Goal: Task Accomplishment & Management: Manage account settings

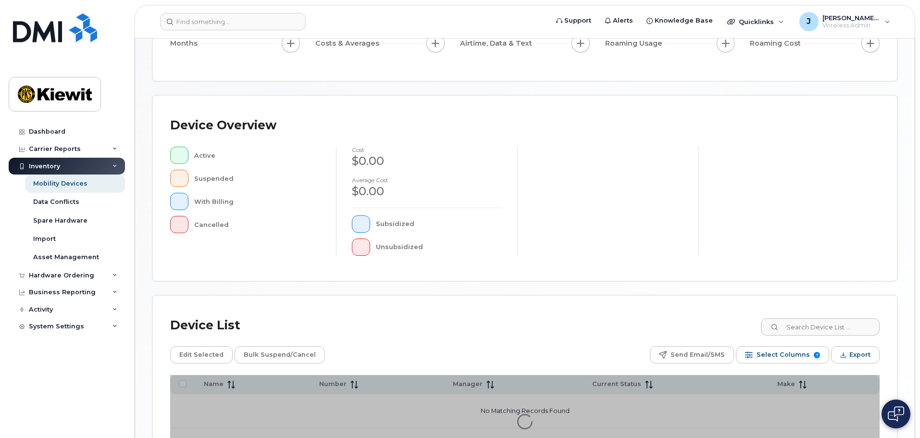
scroll to position [223, 0]
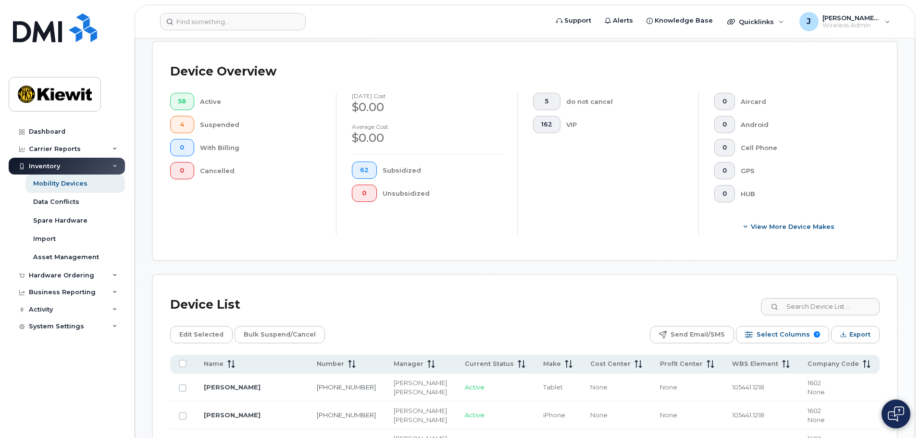
click at [820, 250] on div "Device Overview 58 Active 4 Suspended 0 With Billing 0 Cancelled August 2025 co…" at bounding box center [525, 151] width 744 height 218
click at [812, 299] on input at bounding box center [820, 306] width 120 height 17
type input "105441"
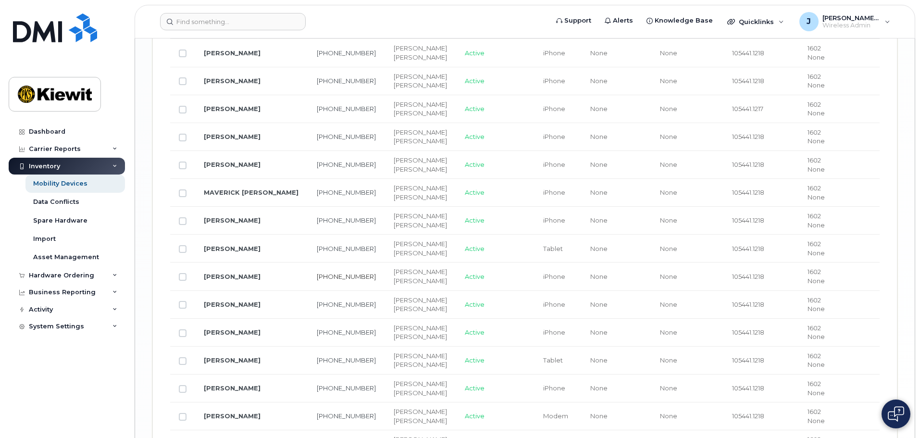
scroll to position [1521, 0]
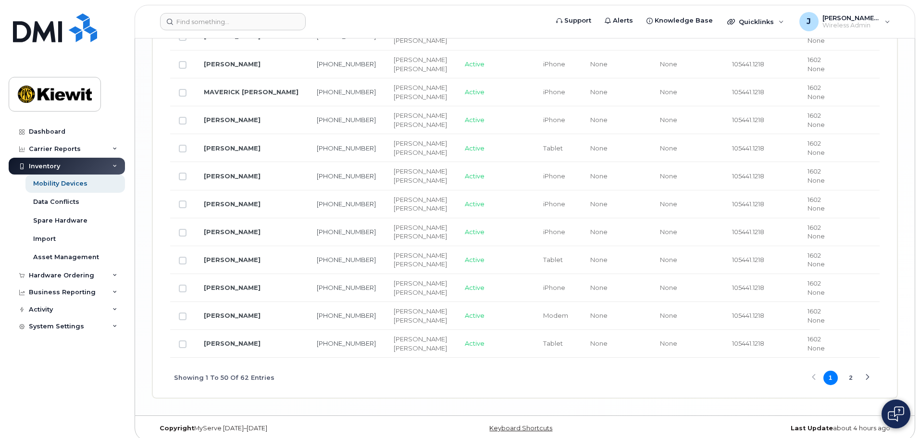
click at [848, 372] on button "2" at bounding box center [851, 378] width 14 height 14
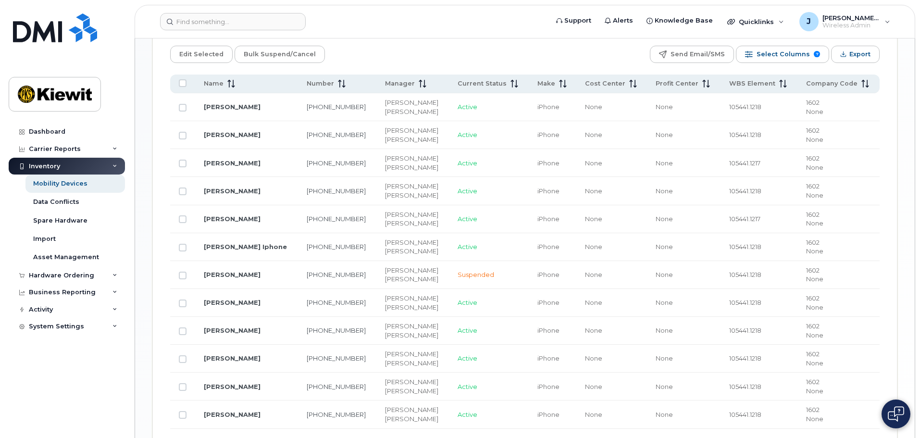
scroll to position [574, 0]
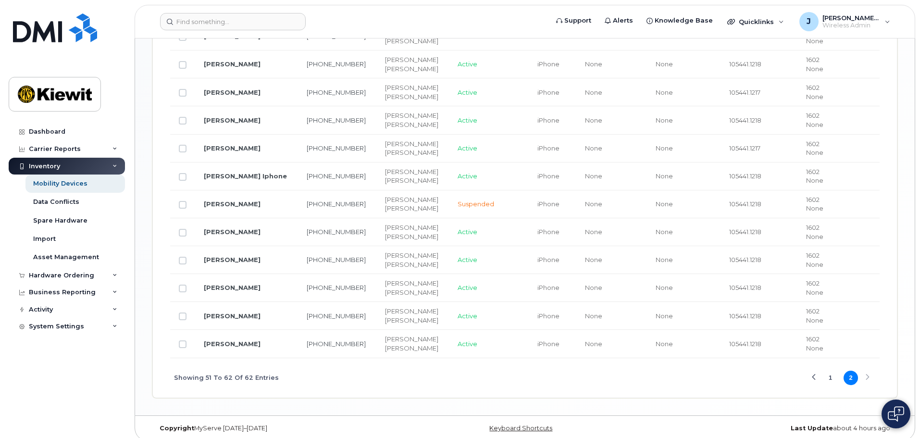
click at [833, 371] on button "1" at bounding box center [830, 378] width 14 height 14
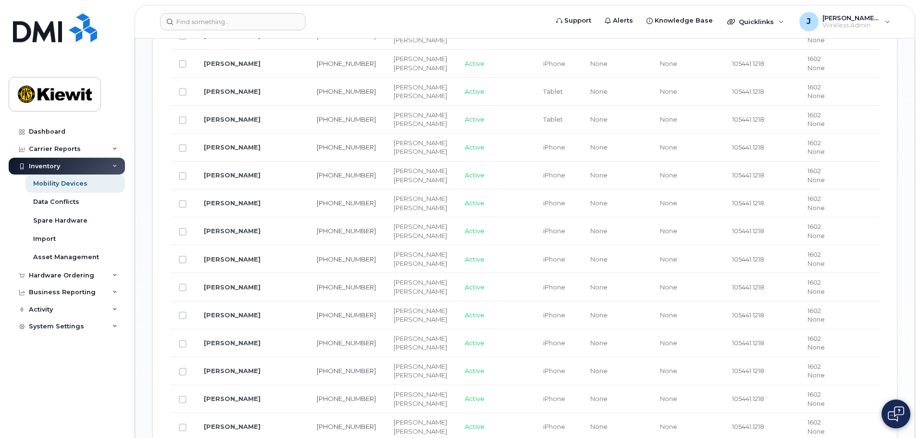
scroll to position [862, 0]
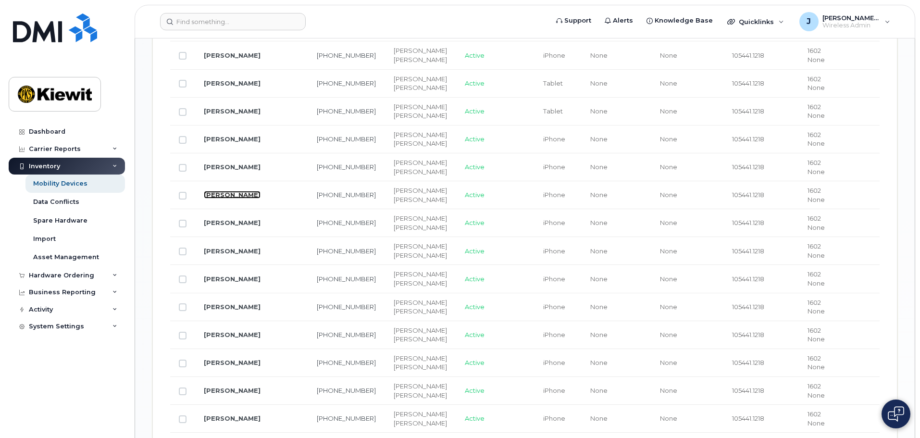
click at [248, 191] on link "[PERSON_NAME]" at bounding box center [232, 195] width 57 height 8
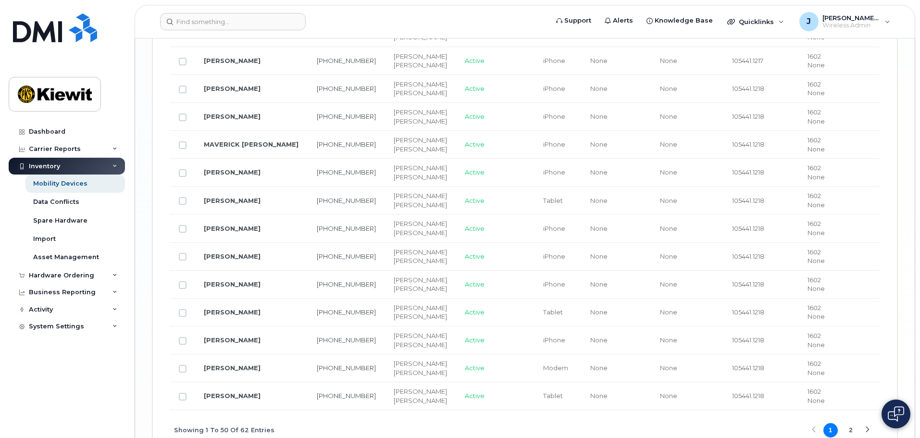
scroll to position [1631, 0]
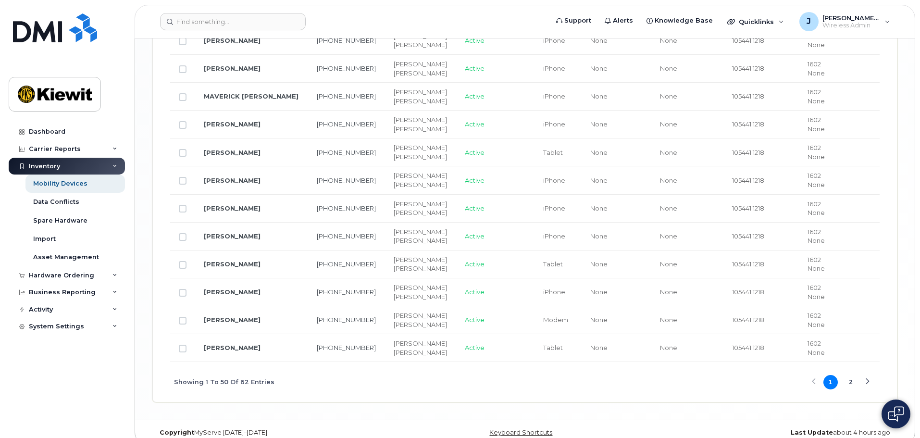
click at [851, 375] on button "2" at bounding box center [851, 382] width 14 height 14
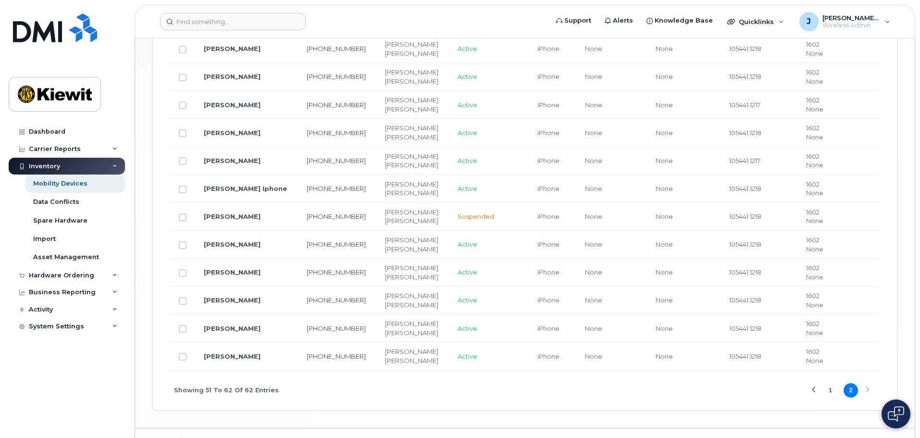
scroll to position [574, 0]
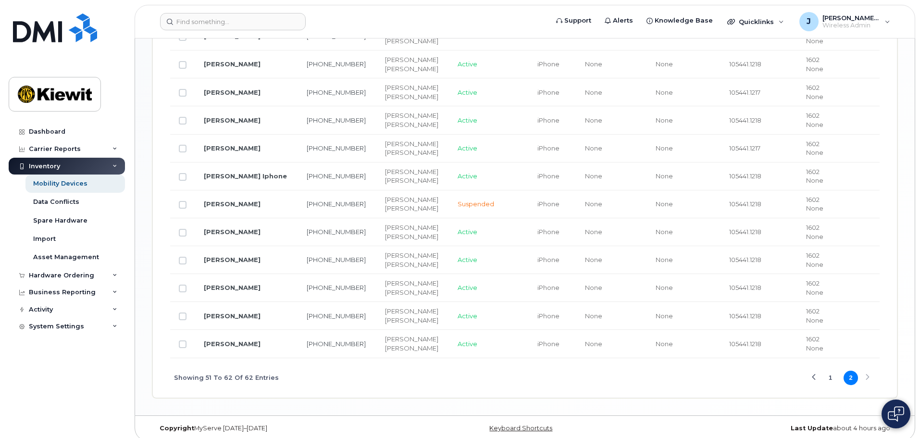
click at [825, 371] on button "1" at bounding box center [830, 378] width 14 height 14
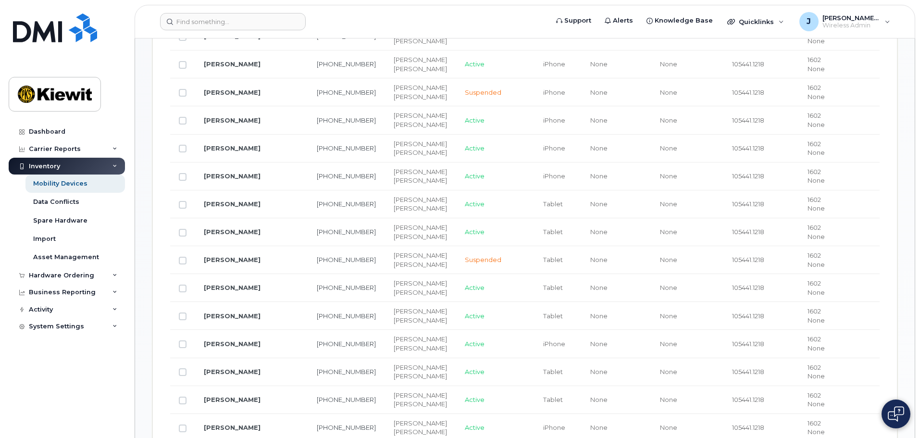
click at [829, 367] on td "1602 None" at bounding box center [839, 372] width 81 height 28
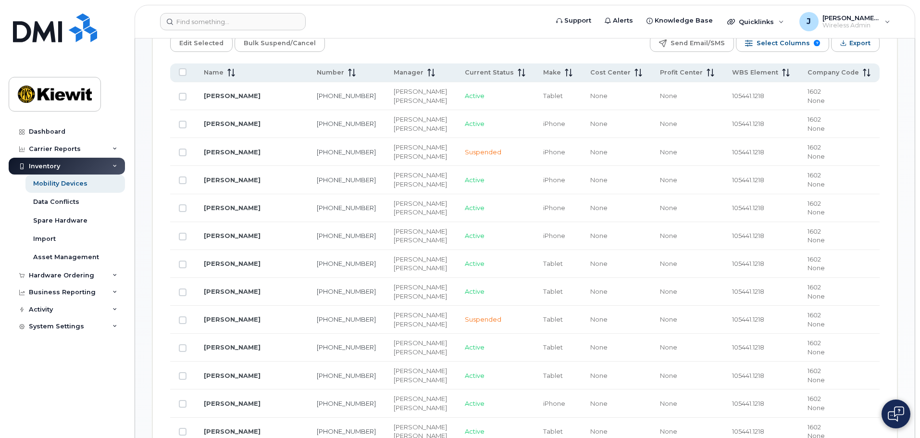
scroll to position [530, 0]
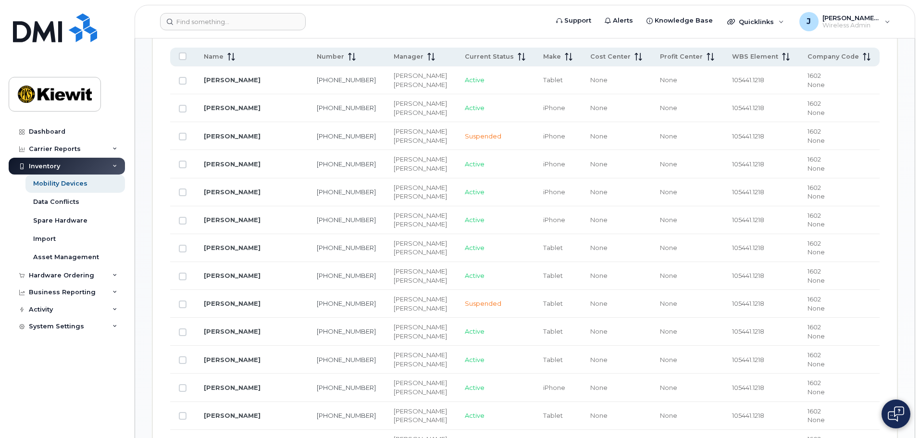
drag, startPoint x: 249, startPoint y: 329, endPoint x: 234, endPoint y: 318, distance: 18.6
drag, startPoint x: 234, startPoint y: 318, endPoint x: 234, endPoint y: 324, distance: 5.3
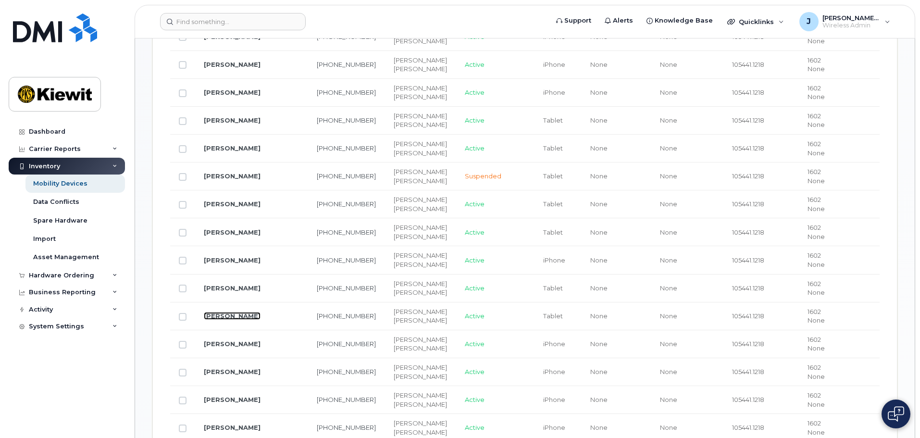
scroll to position [674, 0]
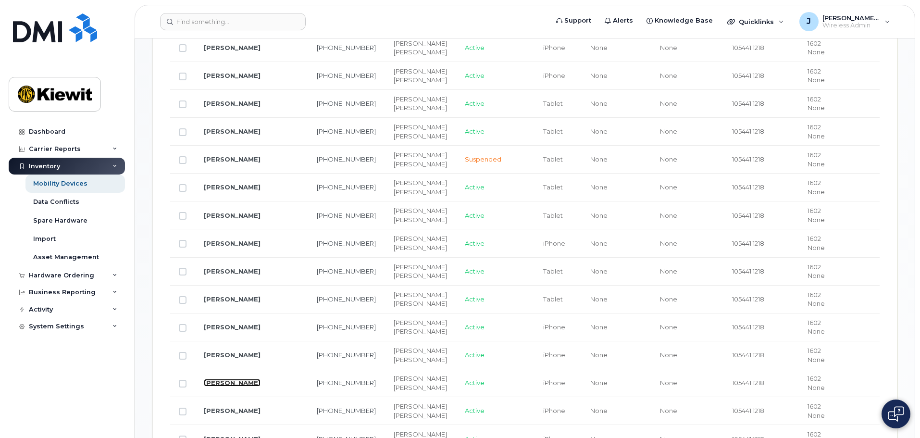
drag, startPoint x: 237, startPoint y: 379, endPoint x: 214, endPoint y: 372, distance: 24.5
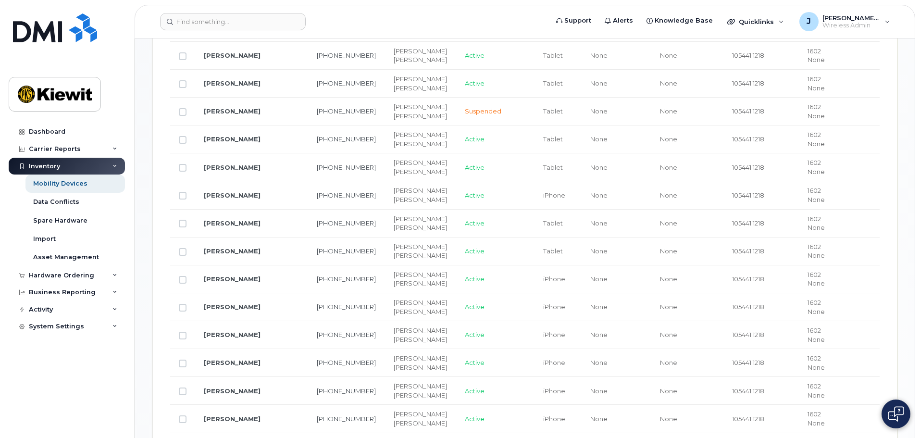
drag, startPoint x: 239, startPoint y: 299, endPoint x: 260, endPoint y: 309, distance: 22.4
click at [256, 304] on td "[PERSON_NAME]" at bounding box center [251, 307] width 113 height 28
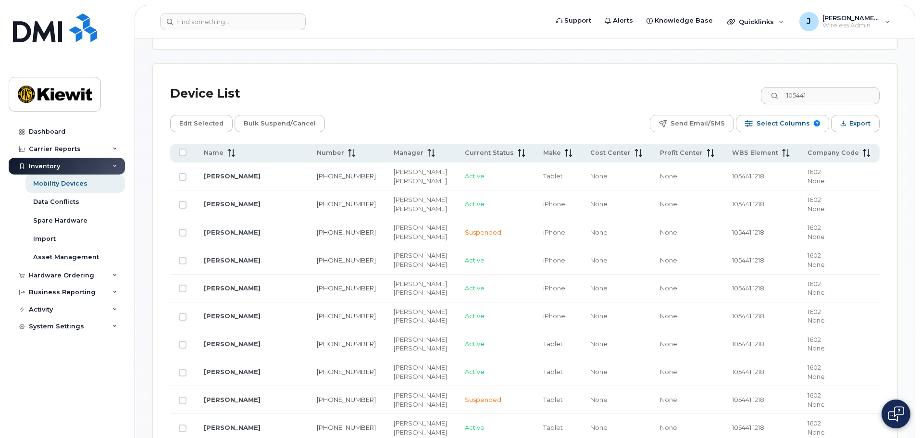
scroll to position [146, 0]
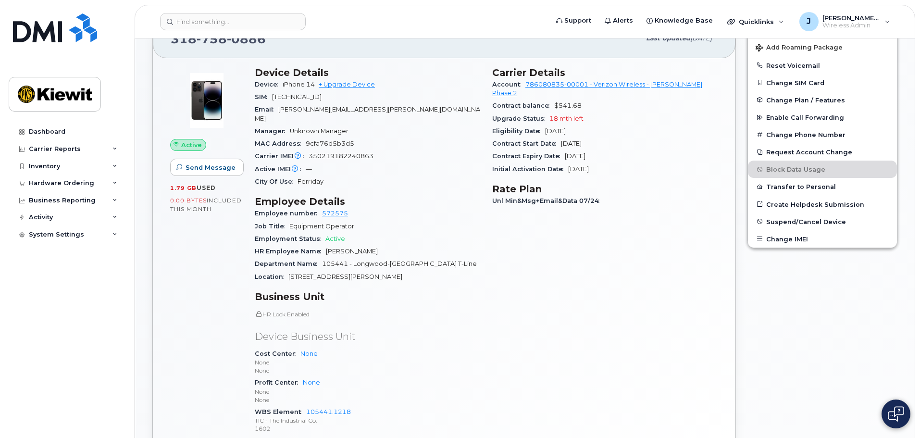
scroll to position [96, 0]
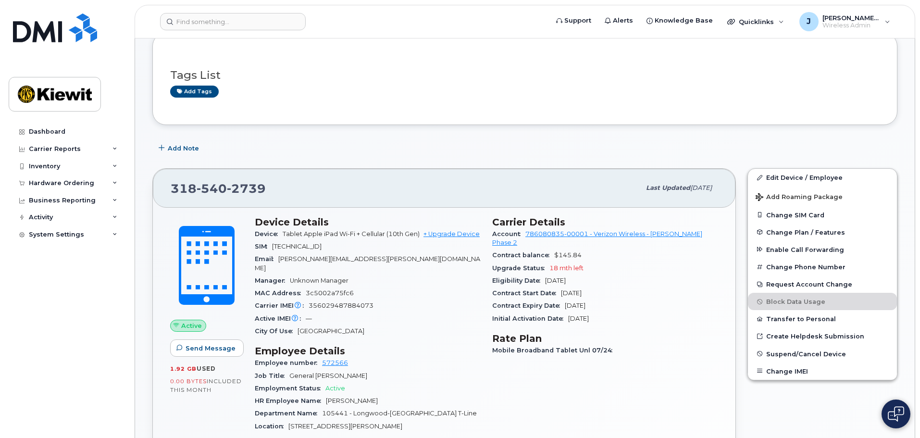
scroll to position [144, 0]
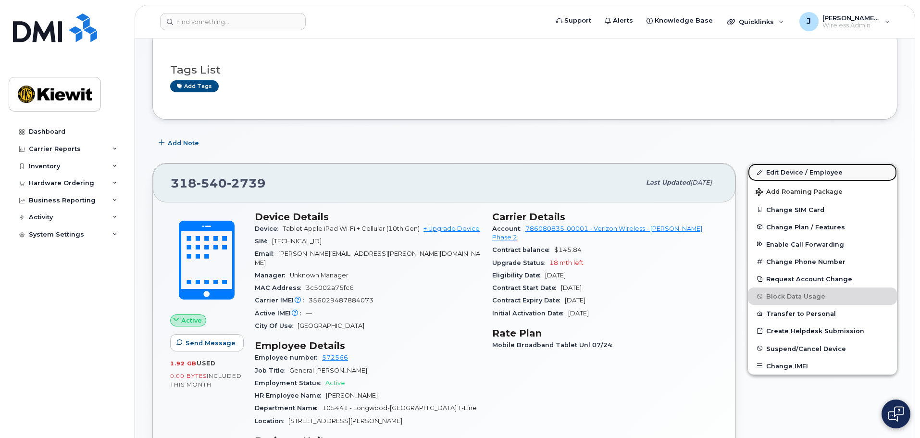
click at [775, 173] on link "Edit Device / Employee" at bounding box center [822, 171] width 149 height 17
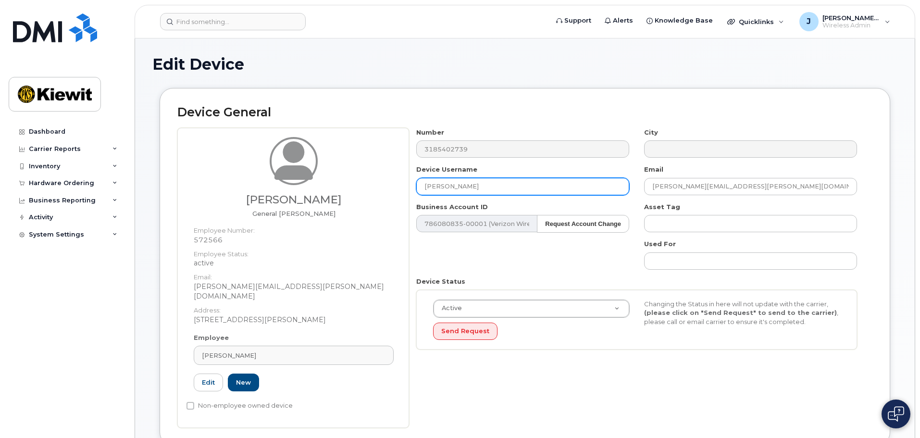
drag, startPoint x: 506, startPoint y: 181, endPoint x: 382, endPoint y: 182, distance: 124.0
click at [382, 182] on div "Herschel Hawkins General Foreman Employee Number: 572566 Employee Status: activ…" at bounding box center [524, 278] width 695 height 300
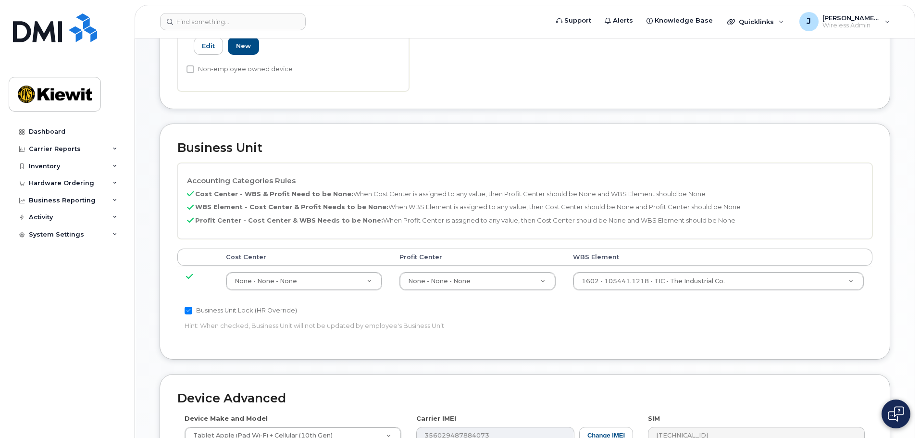
scroll to position [550, 0]
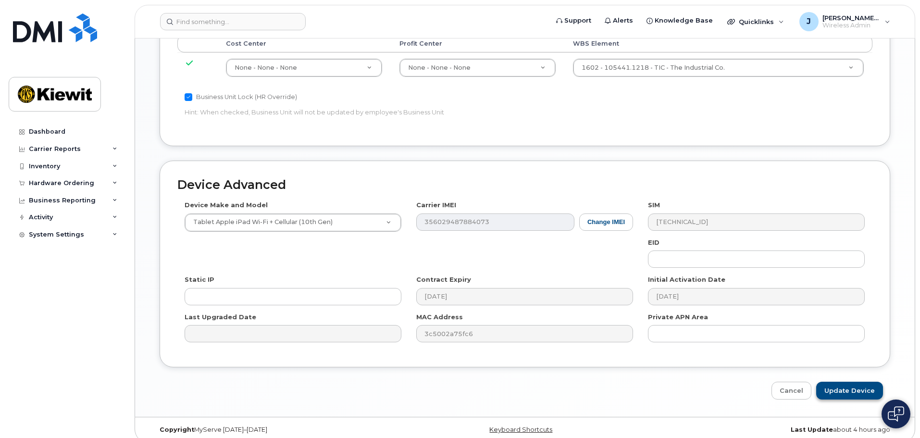
type input "Herschel Hawkins"
click at [870, 382] on input "Update Device" at bounding box center [849, 391] width 67 height 18
type input "Saving..."
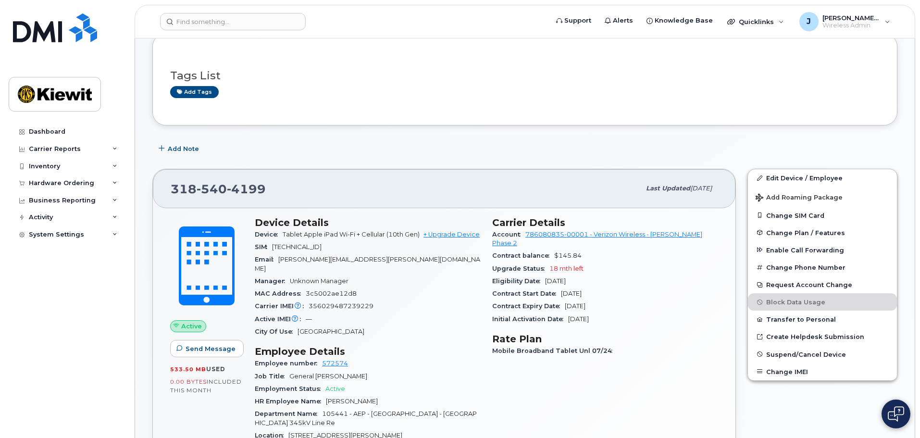
scroll to position [144, 0]
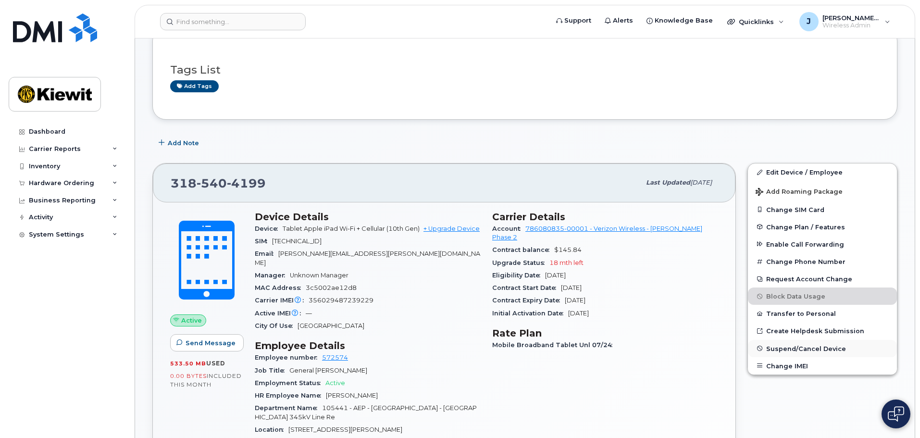
click at [800, 351] on span "Suspend/Cancel Device" at bounding box center [806, 348] width 80 height 7
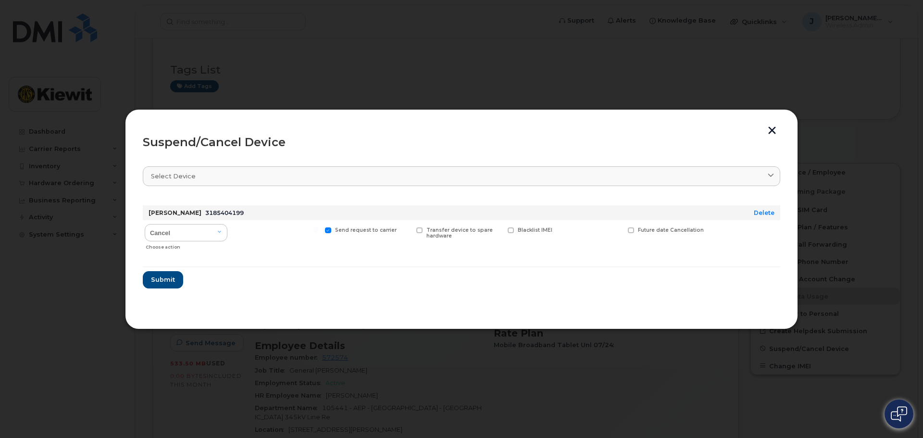
click at [778, 131] on button "button" at bounding box center [772, 131] width 14 height 10
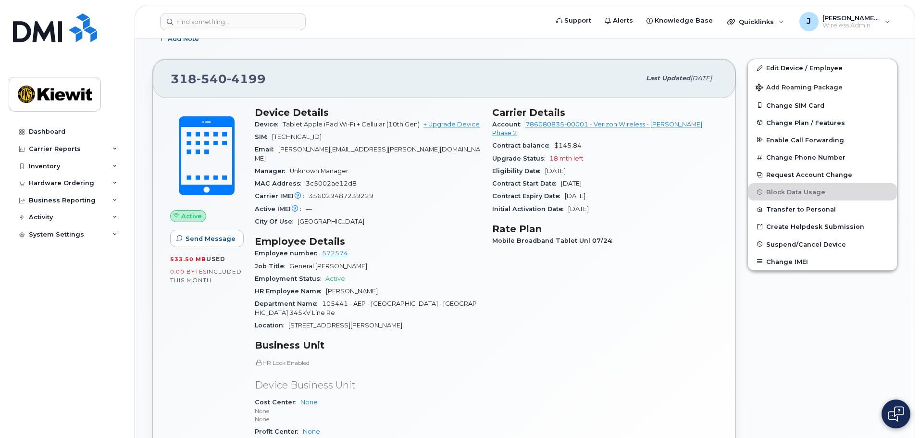
scroll to position [96, 0]
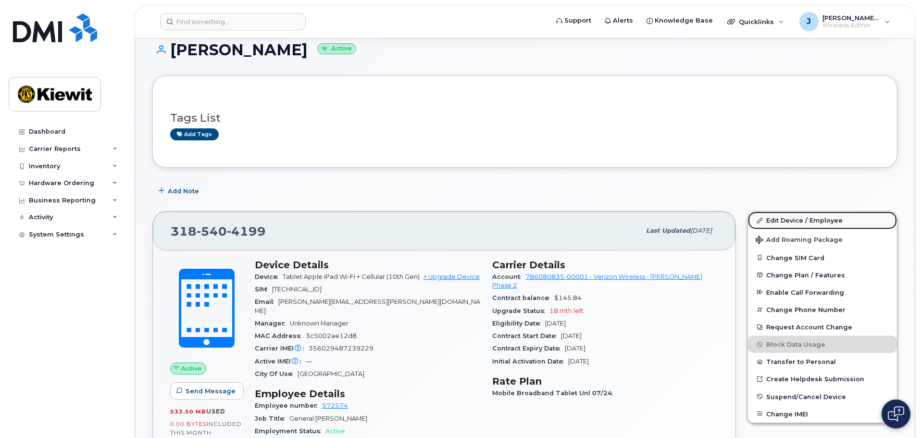
click at [810, 219] on link "Edit Device / Employee" at bounding box center [822, 220] width 149 height 17
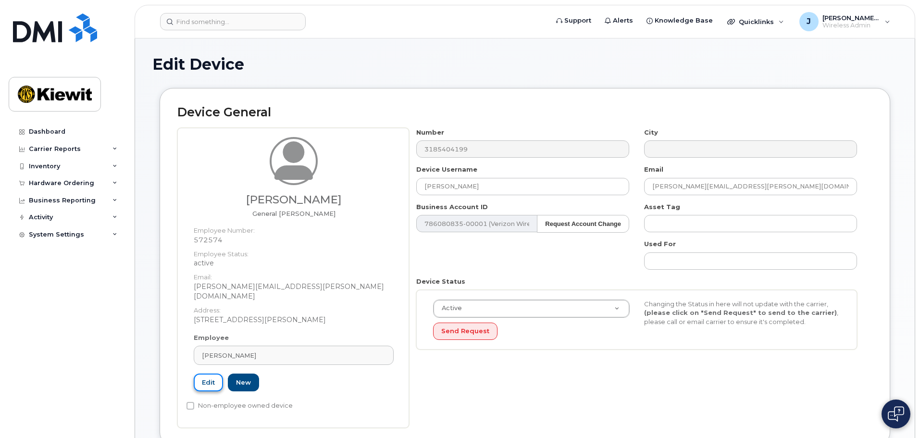
click at [212, 373] on link "Edit" at bounding box center [208, 382] width 29 height 18
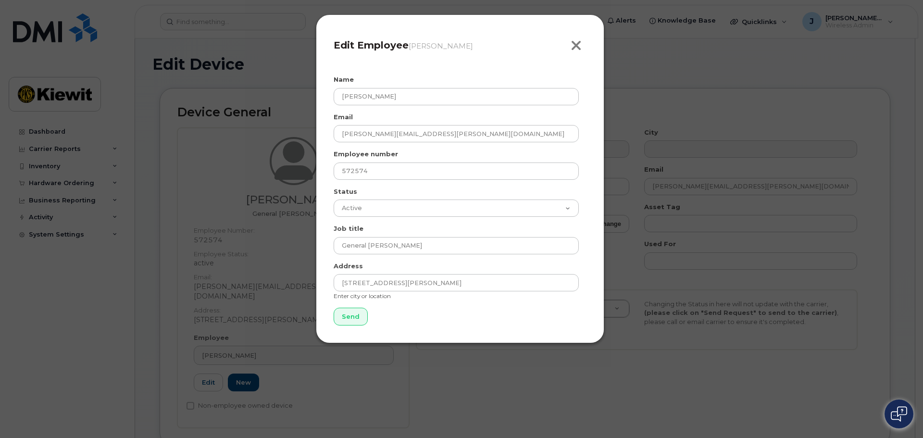
click at [573, 49] on icon "button" at bounding box center [576, 45] width 11 height 14
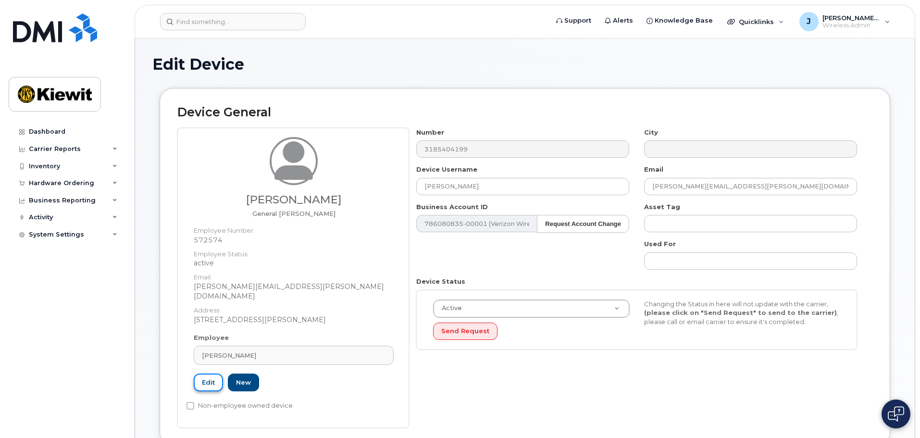
click at [215, 373] on link "Edit" at bounding box center [208, 382] width 29 height 18
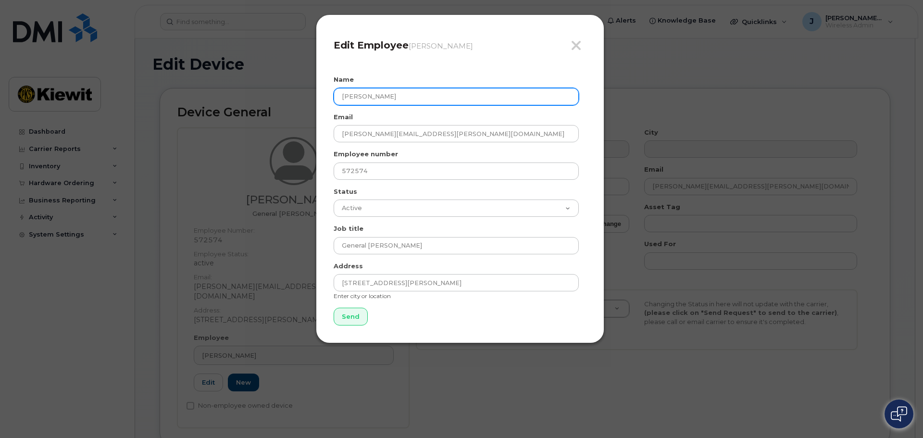
drag, startPoint x: 409, startPoint y: 93, endPoint x: 457, endPoint y: 107, distance: 49.6
click at [359, 107] on form "Name James Webb Email JAMES.WEBB@1884LINECO.COM Employee number 572574 Status A…" at bounding box center [460, 200] width 253 height 250
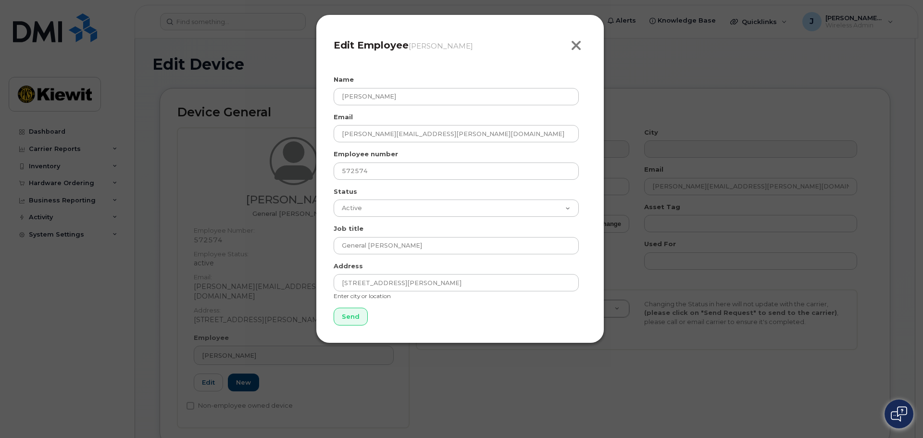
click at [574, 45] on icon "button" at bounding box center [576, 45] width 11 height 14
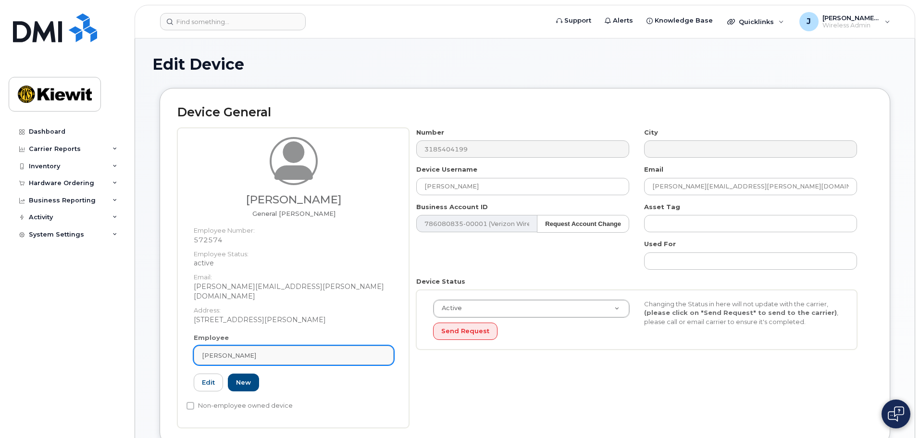
click at [297, 346] on link "James Webb" at bounding box center [294, 355] width 200 height 19
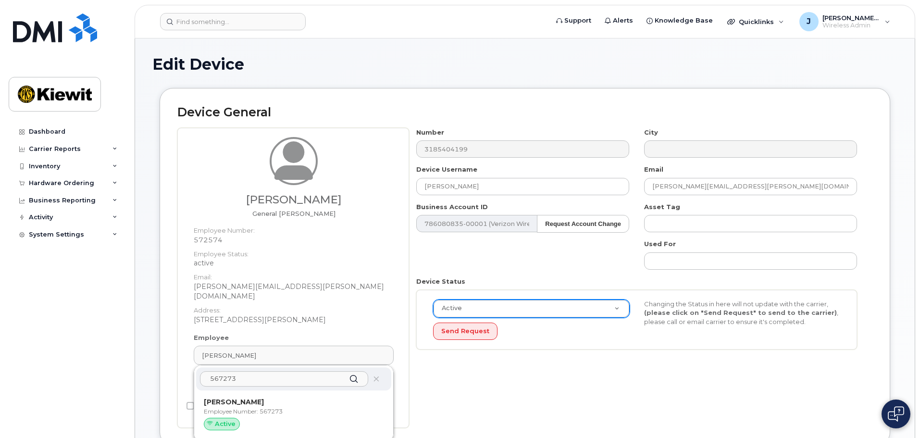
type input "567273"
click at [375, 376] on icon at bounding box center [376, 379] width 6 height 6
drag, startPoint x: 373, startPoint y: 367, endPoint x: 505, endPoint y: 30, distance: 362.4
click at [373, 376] on icon at bounding box center [376, 379] width 6 height 6
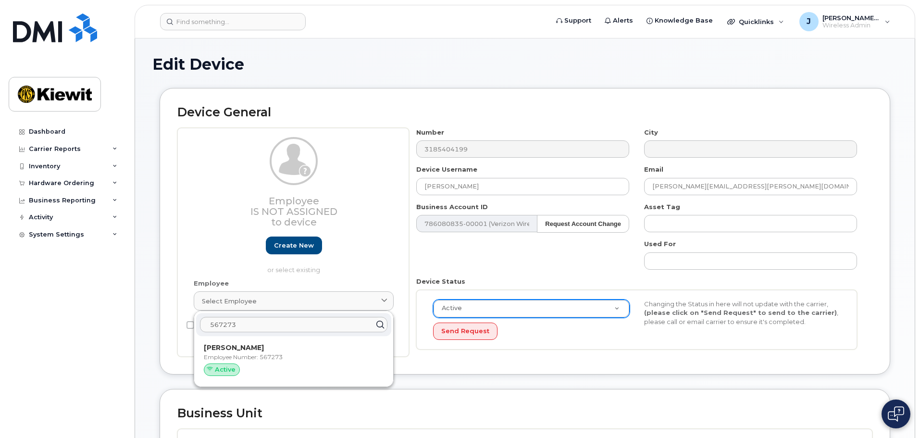
click at [393, 270] on p "or select existing" at bounding box center [294, 269] width 200 height 9
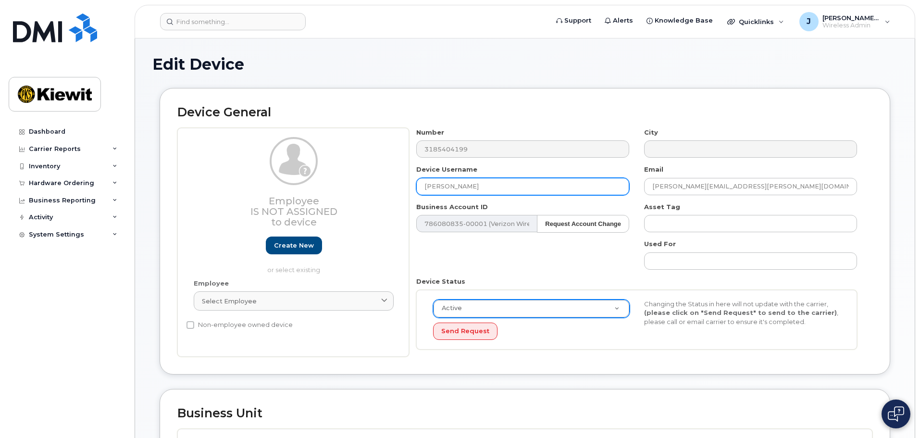
drag, startPoint x: 507, startPoint y: 186, endPoint x: 367, endPoint y: 189, distance: 139.9
click at [367, 189] on div "Employee Is not assigned to device Create new or select existing Employee Selec…" at bounding box center [524, 242] width 695 height 229
type input "AV"
click at [418, 255] on div "Number 3185404199 City Device Username AV Email JAMES.WEBB@1884LINECO.COM Busin…" at bounding box center [637, 242] width 456 height 229
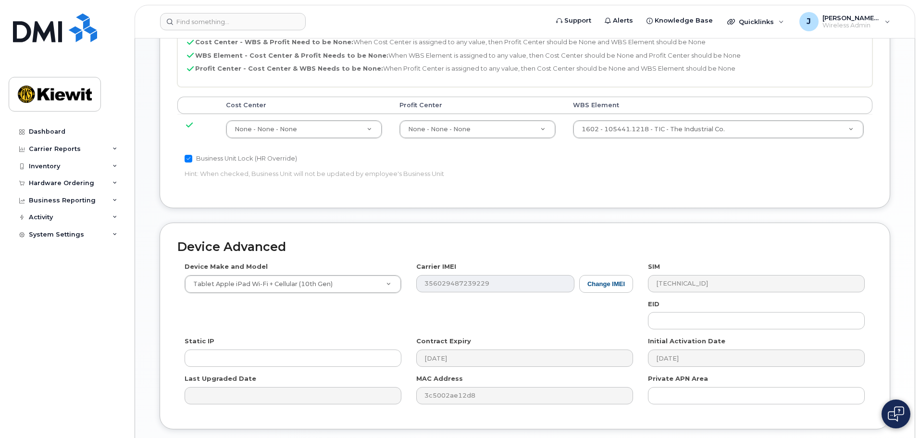
scroll to position [488, 0]
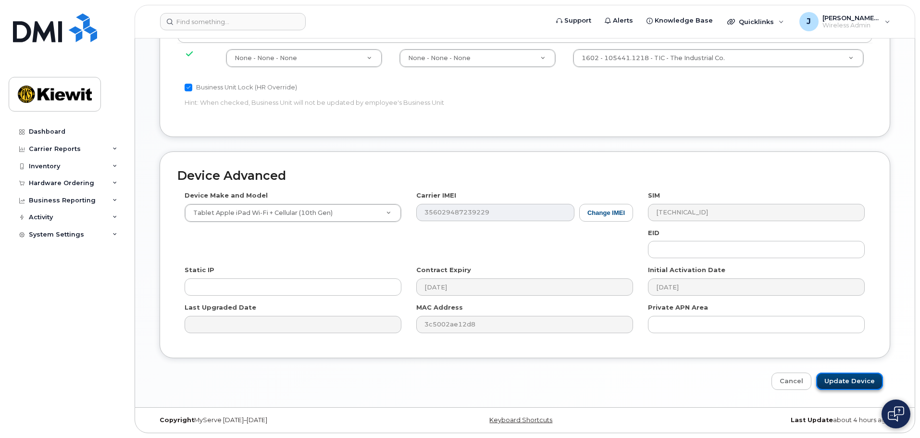
click at [868, 383] on input "Update Device" at bounding box center [849, 382] width 67 height 18
type input "Saving..."
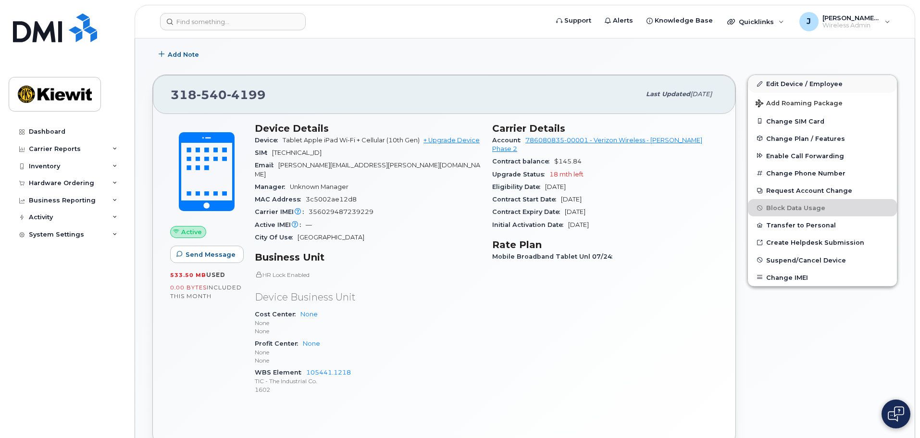
scroll to position [240, 0]
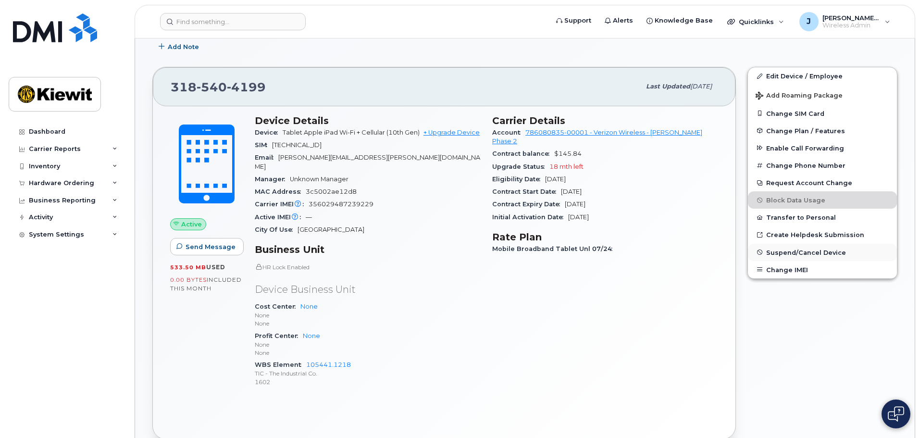
click at [816, 253] on span "Suspend/Cancel Device" at bounding box center [806, 252] width 80 height 7
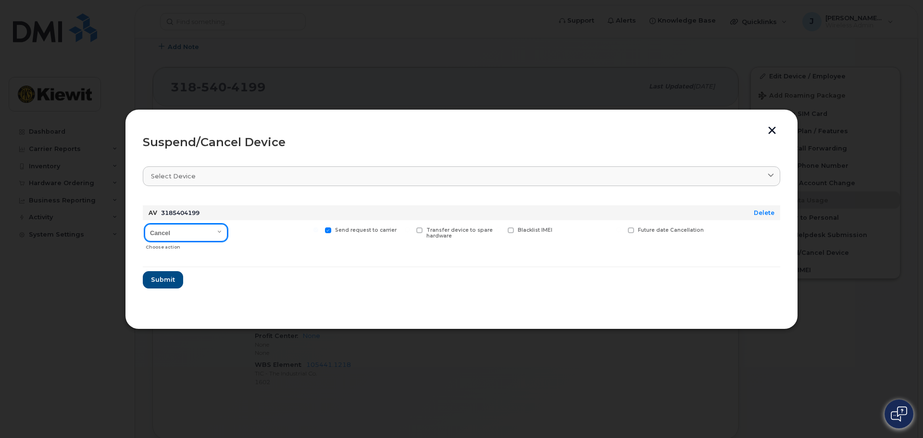
click at [197, 234] on select "Cancel Suspend - Reduced Rate Suspend - Full Rate Suspend - Lost Device/Stolen …" at bounding box center [186, 232] width 83 height 17
select select "[object Object]"
click at [145, 224] on select "Cancel Suspend - Reduced Rate Suspend - Full Rate Suspend - Lost Device/Stolen …" at bounding box center [186, 232] width 83 height 17
click at [233, 229] on div "Available for new activations/redeployments" at bounding box center [276, 237] width 89 height 34
drag, startPoint x: 238, startPoint y: 231, endPoint x: 237, endPoint y: 236, distance: 5.2
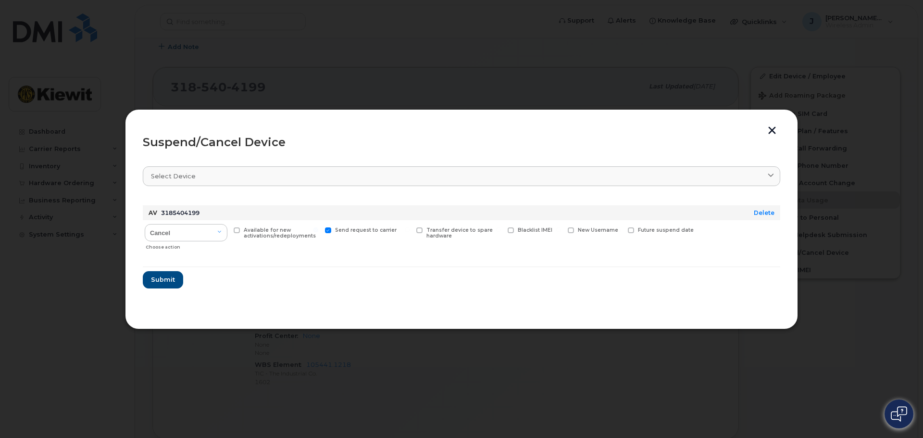
click at [239, 233] on label "Available for new activations/redeployments" at bounding box center [276, 233] width 85 height 12
click at [227, 232] on input "Available for new activations/redeployments" at bounding box center [224, 229] width 5 height 5
checkbox input "true"
click at [166, 281] on span "Submit" at bounding box center [162, 279] width 24 height 9
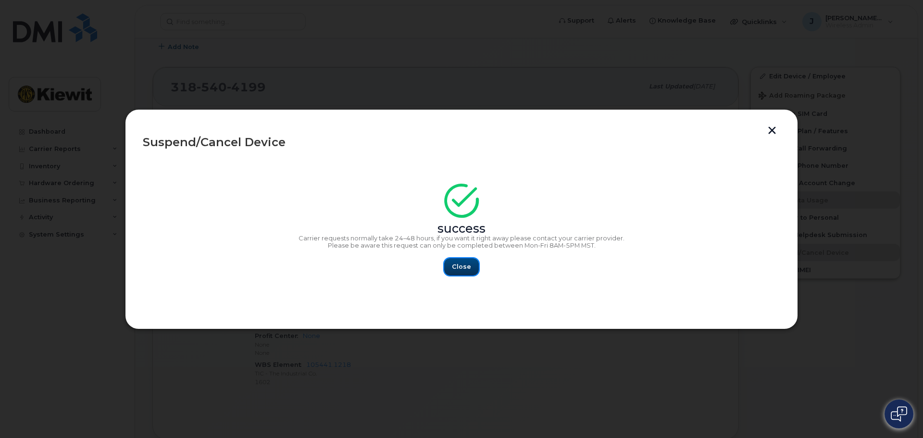
click at [459, 261] on button "Close" at bounding box center [461, 266] width 35 height 17
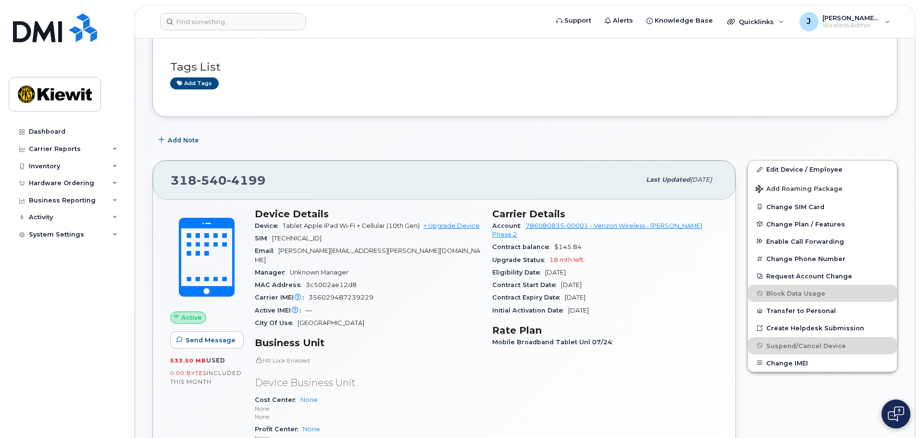
scroll to position [0, 0]
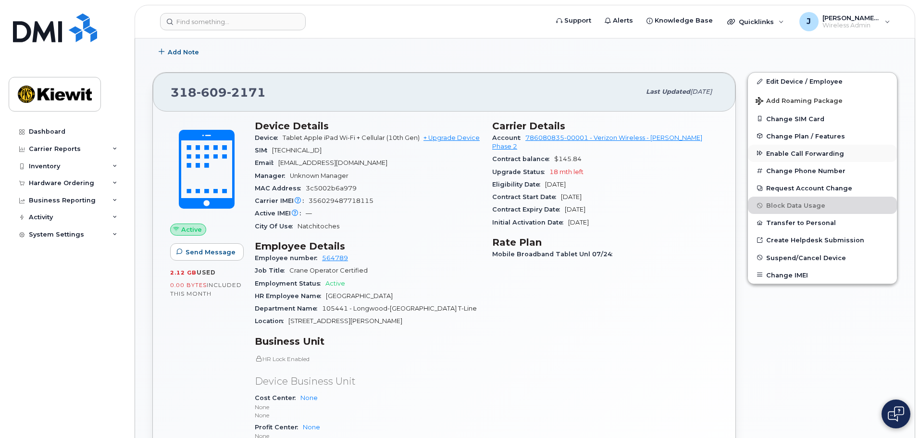
scroll to position [240, 0]
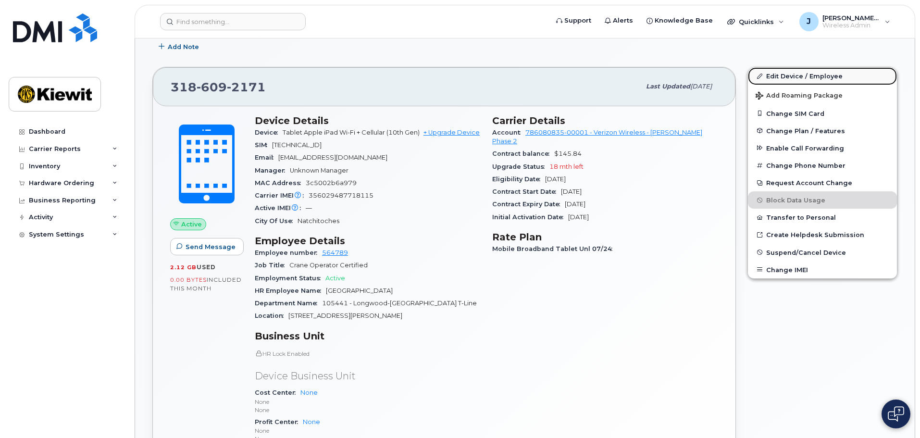
click at [816, 70] on link "Edit Device / Employee" at bounding box center [822, 75] width 149 height 17
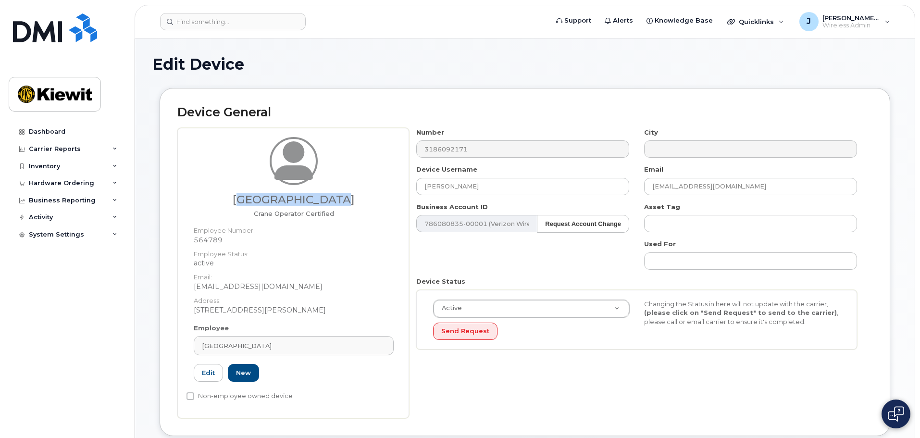
drag, startPoint x: 250, startPoint y: 198, endPoint x: 362, endPoint y: 198, distance: 112.5
click at [362, 198] on h3 "[GEOGRAPHIC_DATA]" at bounding box center [294, 200] width 200 height 12
click at [359, 198] on h3 "[GEOGRAPHIC_DATA]" at bounding box center [294, 200] width 200 height 12
drag, startPoint x: 343, startPoint y: 200, endPoint x: 230, endPoint y: 201, distance: 113.5
click at [230, 201] on h3 "[GEOGRAPHIC_DATA]" at bounding box center [294, 200] width 200 height 12
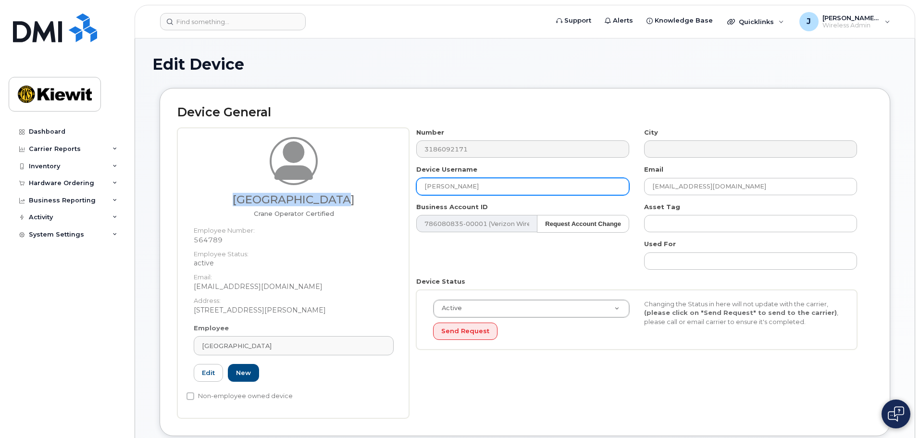
copy h3 "[GEOGRAPHIC_DATA]"
drag, startPoint x: 513, startPoint y: 190, endPoint x: 414, endPoint y: 191, distance: 99.5
click at [414, 191] on div "Device Username [PERSON_NAME]" at bounding box center [523, 180] width 228 height 30
paste input "[GEOGRAPHIC_DATA]"
type input "[GEOGRAPHIC_DATA]"
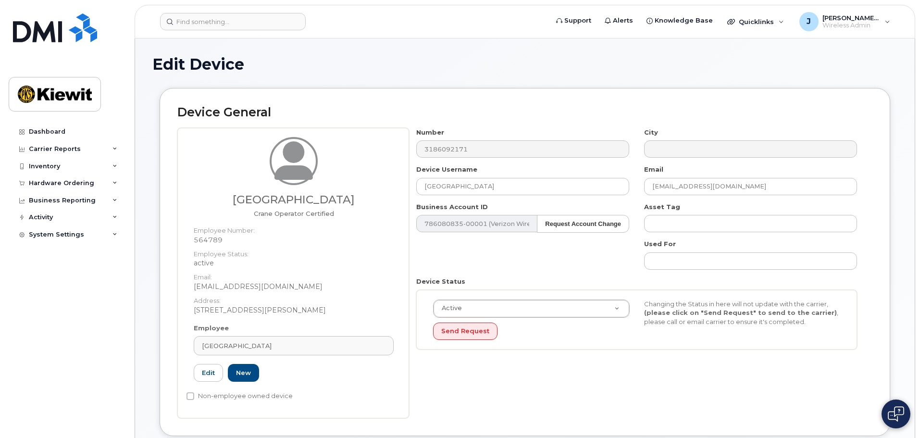
click at [400, 209] on div "Krishaunn Parish Crane Operator Certified Employee Number: 564789 Employee Stat…" at bounding box center [294, 230] width 214 height 187
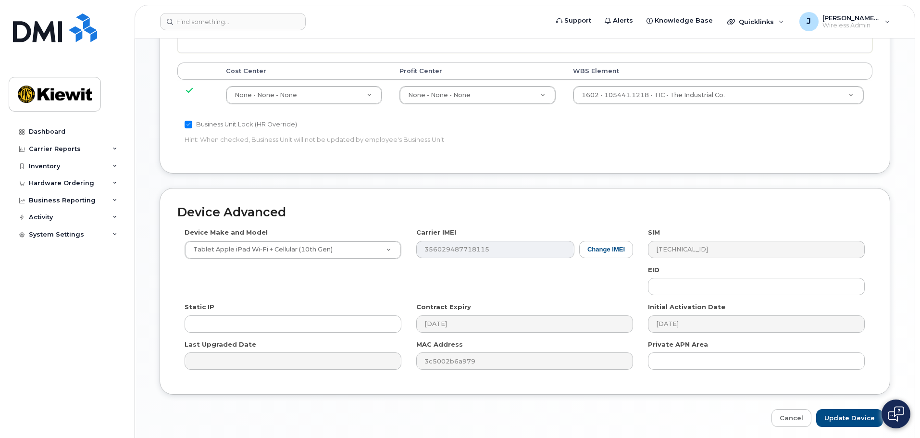
scroll to position [550, 0]
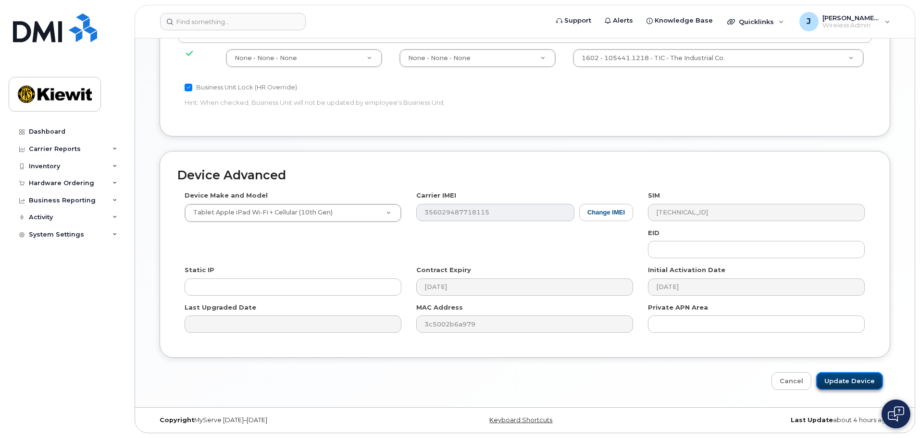
click at [839, 384] on input "Update Device" at bounding box center [849, 381] width 67 height 18
type input "Saving..."
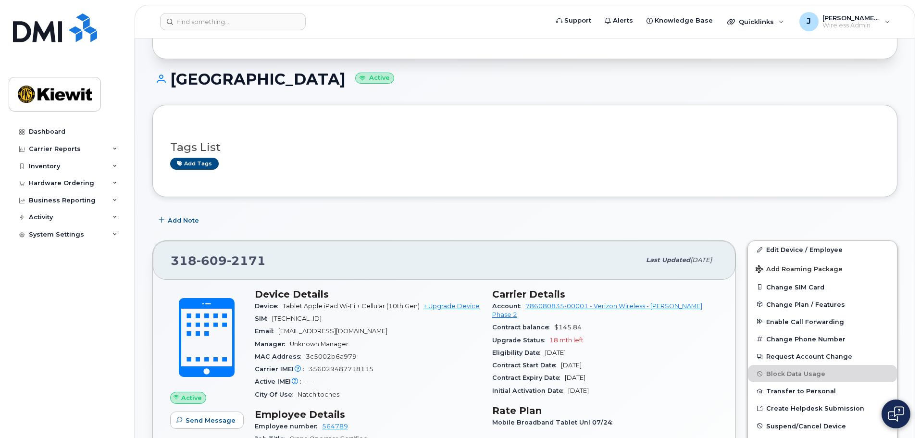
scroll to position [144, 0]
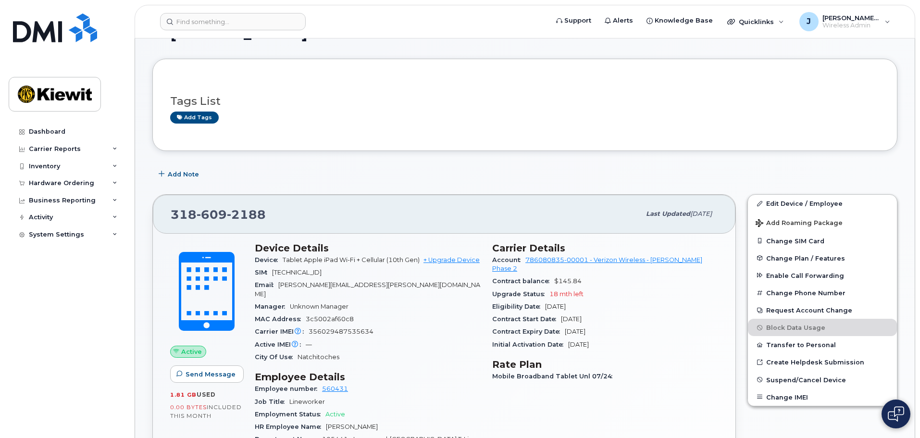
scroll to position [48, 0]
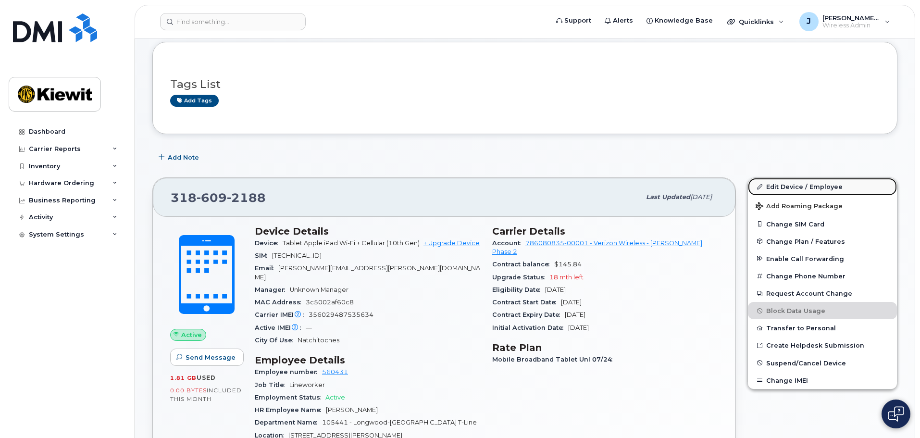
click at [815, 184] on link "Edit Device / Employee" at bounding box center [822, 186] width 149 height 17
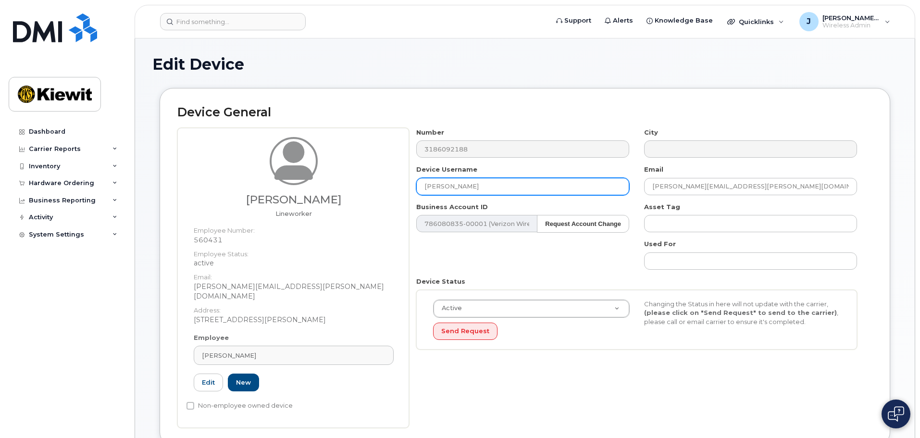
drag, startPoint x: 512, startPoint y: 185, endPoint x: 405, endPoint y: 181, distance: 107.3
click at [405, 181] on div "Jonathan Soileau Lineworker Employee Number: 560431 Employee Status: active Ema…" at bounding box center [524, 278] width 695 height 300
type input "Jonathan Soileau"
click at [467, 260] on div "Number 3186092188 City Device Username Jonathan Soileau Email JONATHAN.SOILEAU@…" at bounding box center [637, 242] width 456 height 229
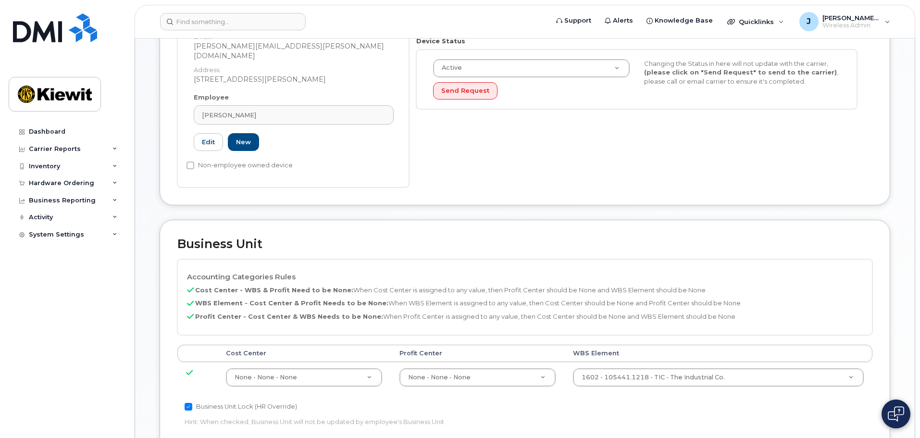
scroll to position [550, 0]
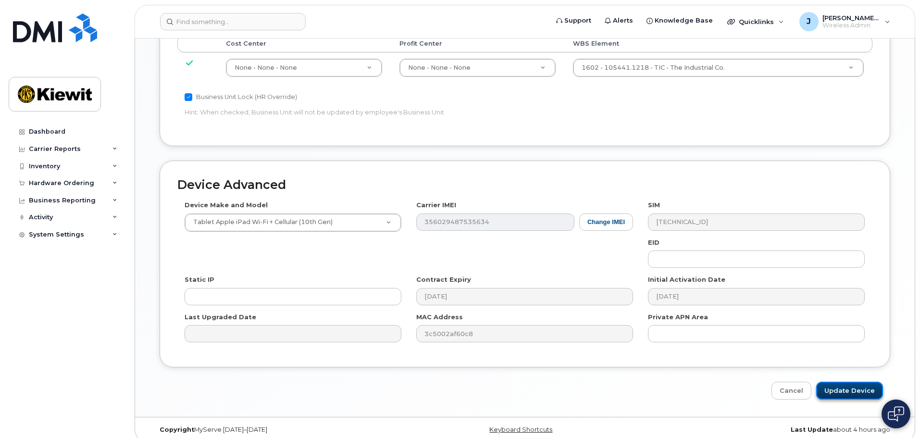
click at [840, 382] on input "Update Device" at bounding box center [849, 391] width 67 height 18
type input "Saving..."
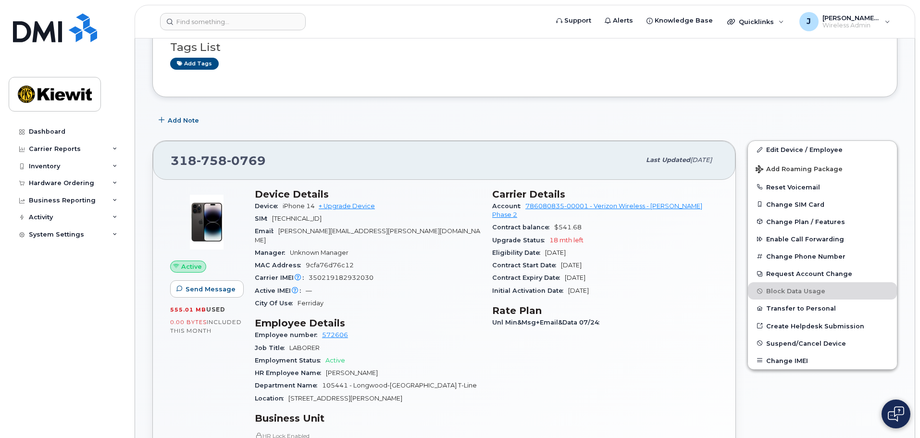
scroll to position [96, 0]
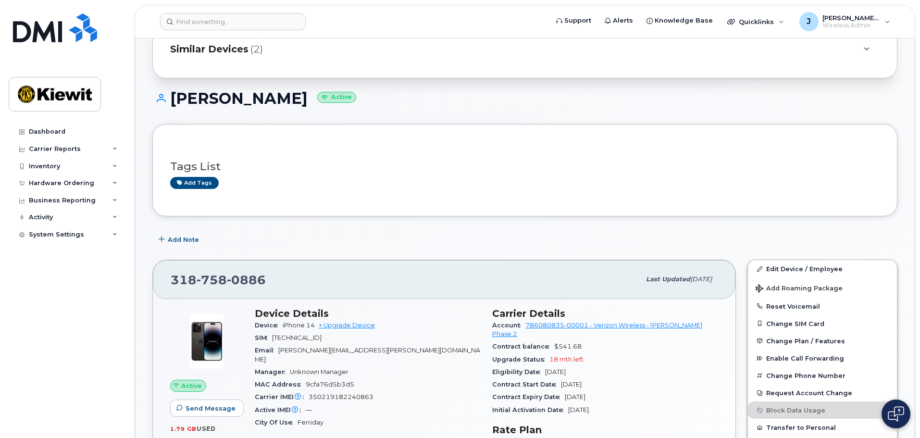
scroll to position [144, 0]
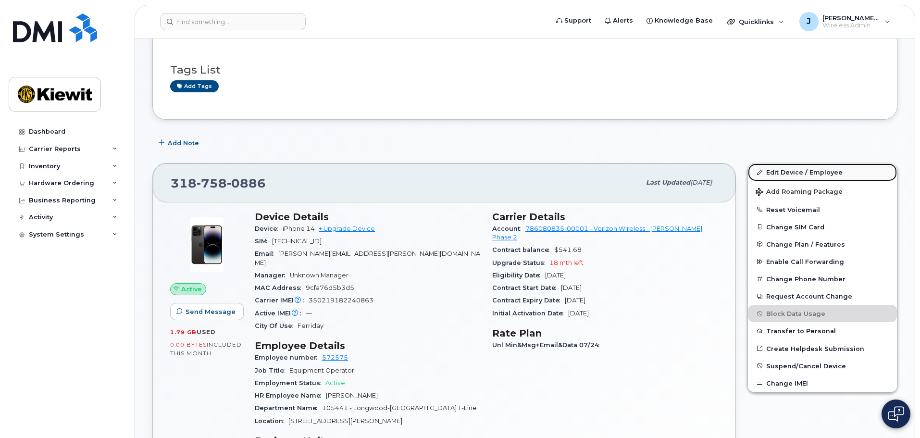
click at [803, 177] on link "Edit Device / Employee" at bounding box center [822, 171] width 149 height 17
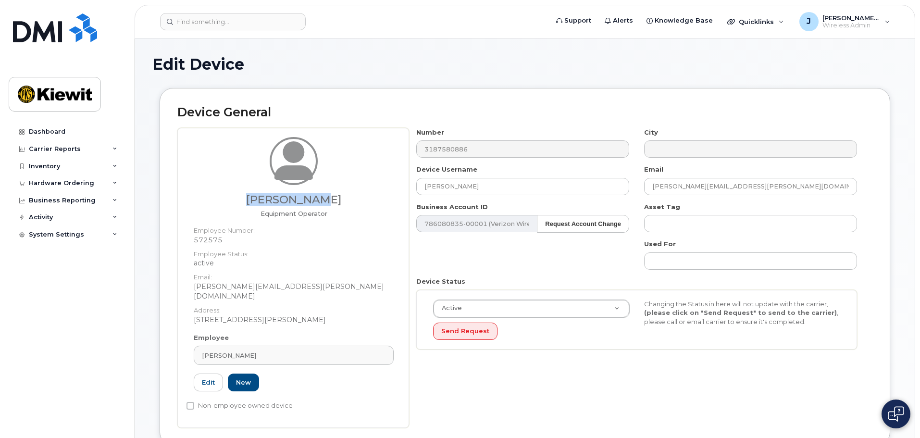
drag, startPoint x: 249, startPoint y: 202, endPoint x: 335, endPoint y: 200, distance: 85.6
click at [335, 200] on h3 "[PERSON_NAME]" at bounding box center [294, 200] width 200 height 12
copy h3 "[PERSON_NAME]"
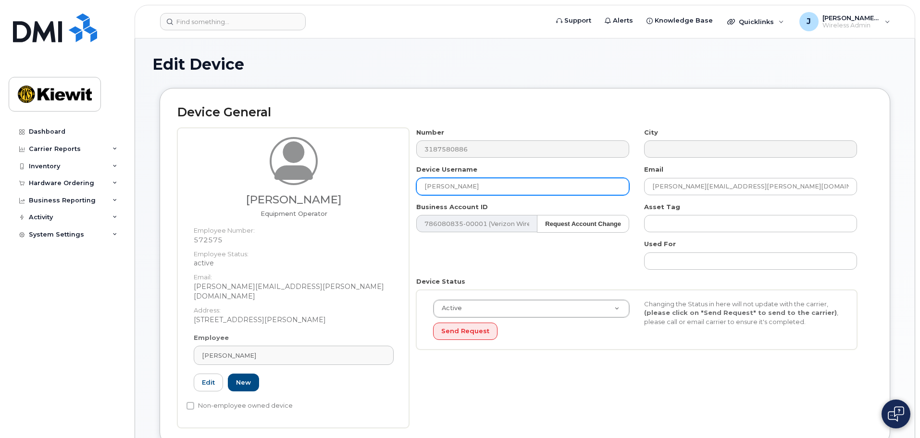
drag, startPoint x: 495, startPoint y: 187, endPoint x: 372, endPoint y: 186, distance: 122.6
click at [372, 186] on div "Jana Duncan Equipment Operator Employee Number: 572575 Employee Status: active …" at bounding box center [524, 278] width 695 height 300
paste input "[PERSON_NAME]"
type input "[PERSON_NAME]"
click at [589, 254] on div "Number 3187580886 City Device Username Jana Duncan Email JANA.DUNCAN@1884LINECO…" at bounding box center [637, 242] width 456 height 229
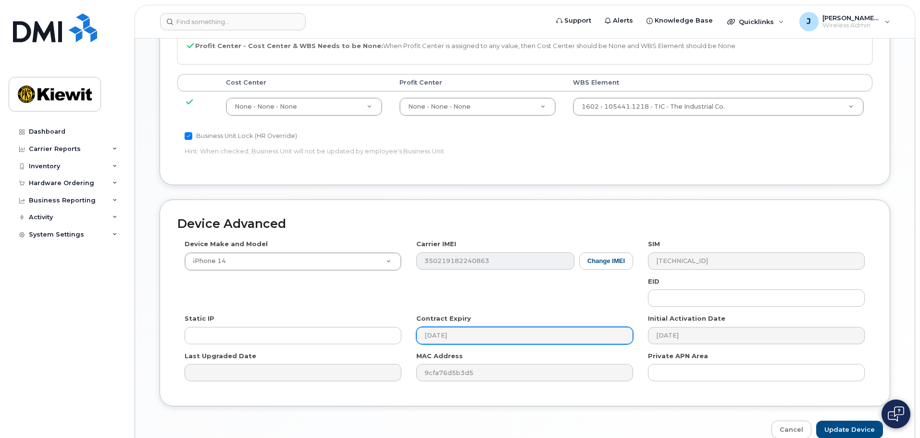
scroll to position [550, 0]
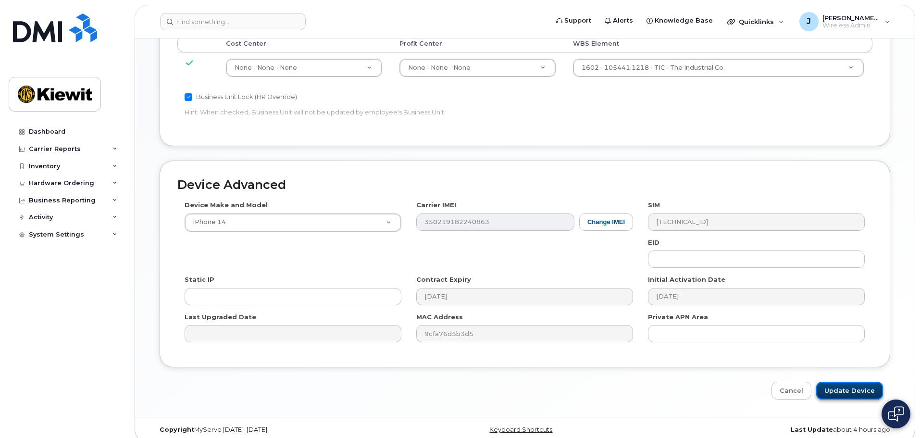
click at [837, 385] on input "Update Device" at bounding box center [849, 391] width 67 height 18
type input "Saving..."
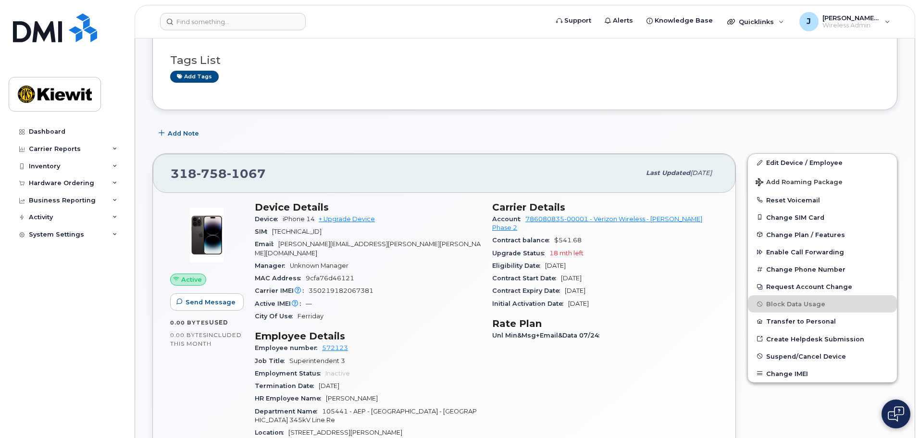
scroll to position [192, 0]
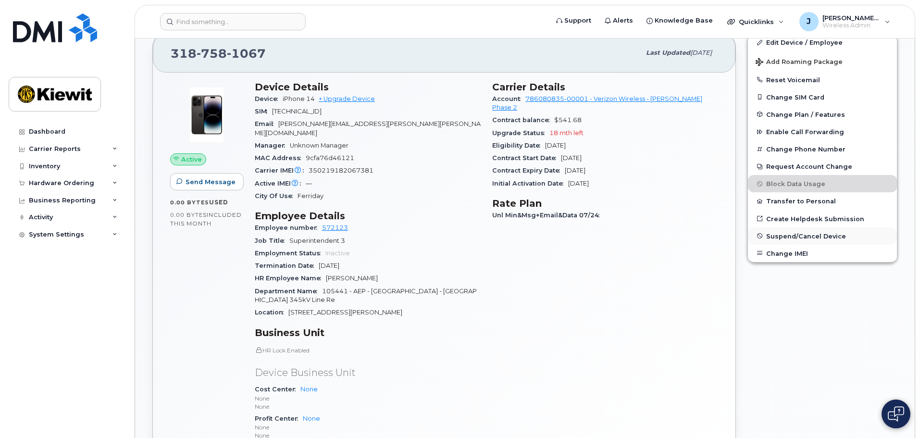
click at [813, 239] on span "Suspend/Cancel Device" at bounding box center [806, 235] width 80 height 7
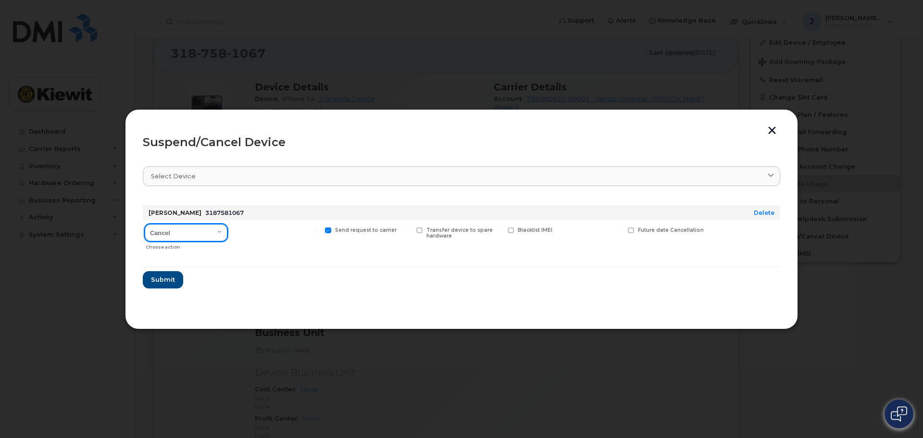
click at [171, 236] on select "Cancel Suspend - Reduced Rate Suspend - Full Rate Suspend - Lost Device/Stolen …" at bounding box center [186, 232] width 83 height 17
select select "[object Object]"
click at [145, 224] on select "Cancel Suspend - Reduced Rate Suspend - Full Rate Suspend - Lost Device/Stolen …" at bounding box center [186, 232] width 83 height 17
click at [211, 259] on form "ALI ALQARAGHULI 3187581067 Delete Cancel Suspend - Reduced Rate Suspend - Full …" at bounding box center [461, 243] width 637 height 91
click at [243, 228] on label "Available for new activations/redeployments" at bounding box center [276, 233] width 85 height 12
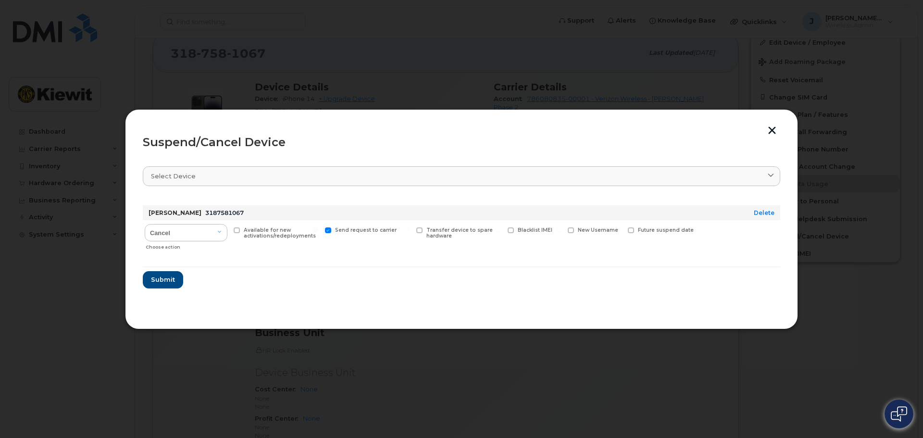
click at [227, 228] on input "Available for new activations/redeployments" at bounding box center [224, 229] width 5 height 5
checkbox input "true"
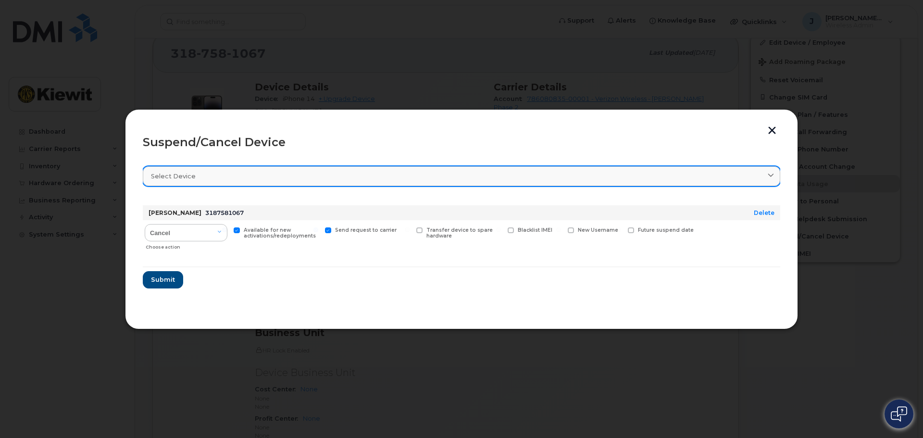
click at [206, 174] on div "Select device" at bounding box center [461, 176] width 621 height 9
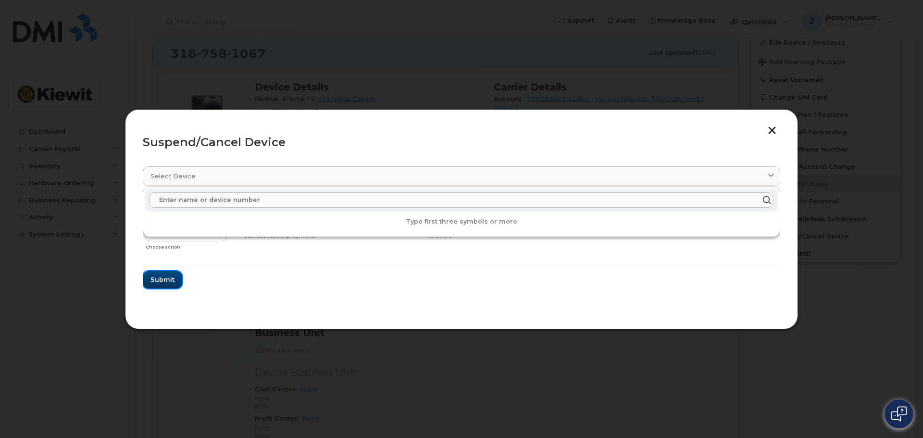
click at [173, 276] on span "Submit" at bounding box center [162, 279] width 24 height 9
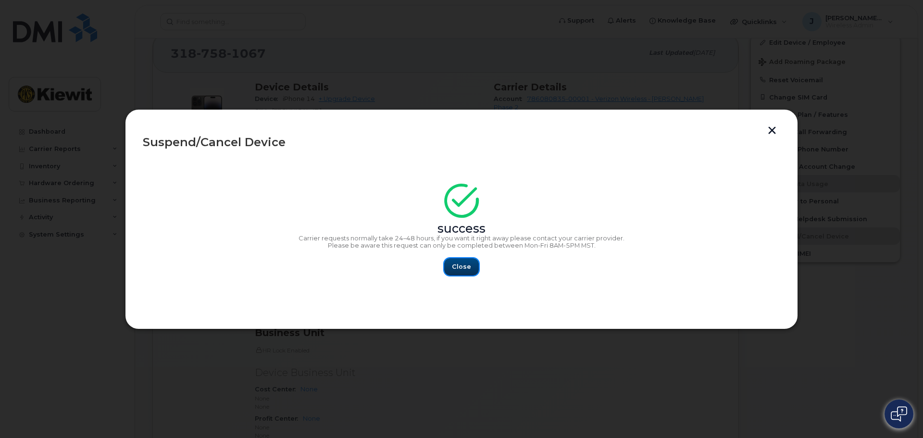
click at [471, 271] on button "Close" at bounding box center [461, 266] width 35 height 17
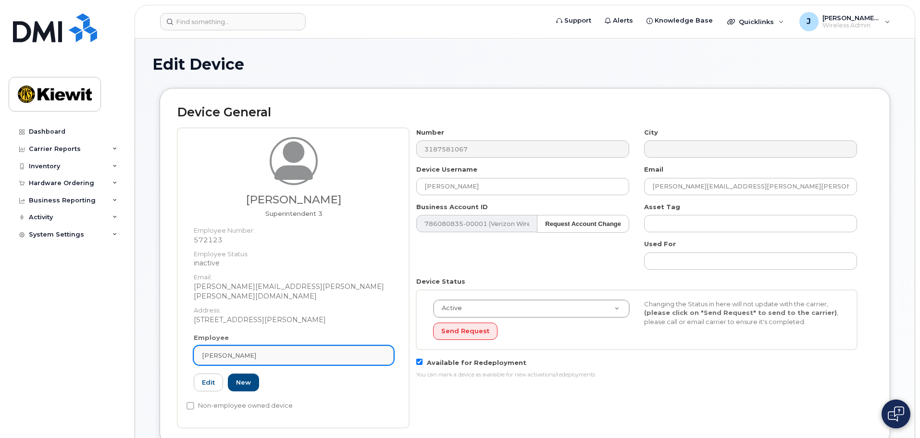
click at [278, 351] on div "[PERSON_NAME]" at bounding box center [294, 355] width 184 height 9
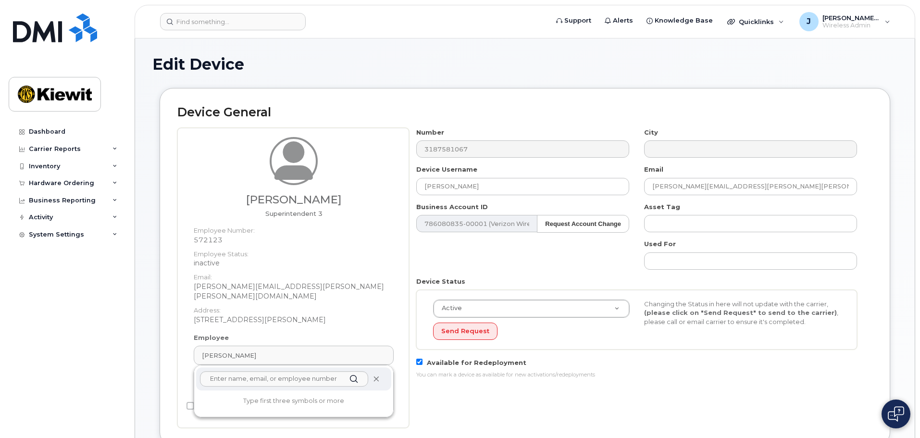
click at [376, 376] on icon at bounding box center [376, 379] width 6 height 6
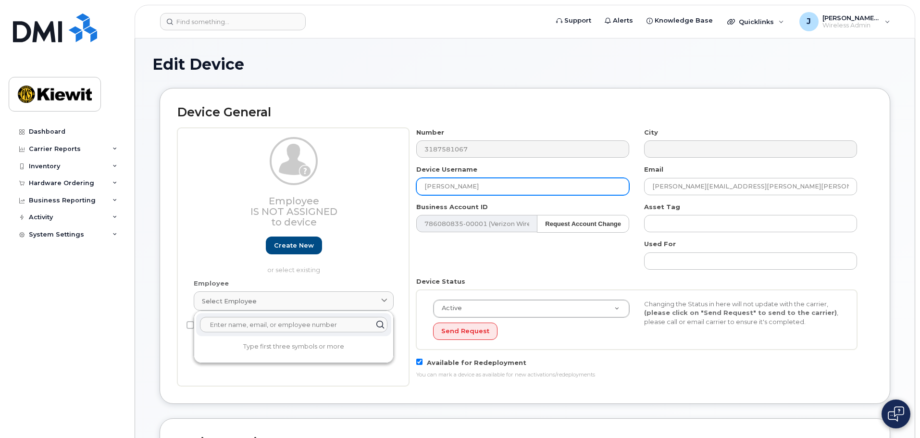
drag, startPoint x: 494, startPoint y: 186, endPoint x: 408, endPoint y: 190, distance: 85.7
click at [408, 190] on div "Employee Is not assigned to device Create new or select existing Employee Selec…" at bounding box center [524, 257] width 695 height 258
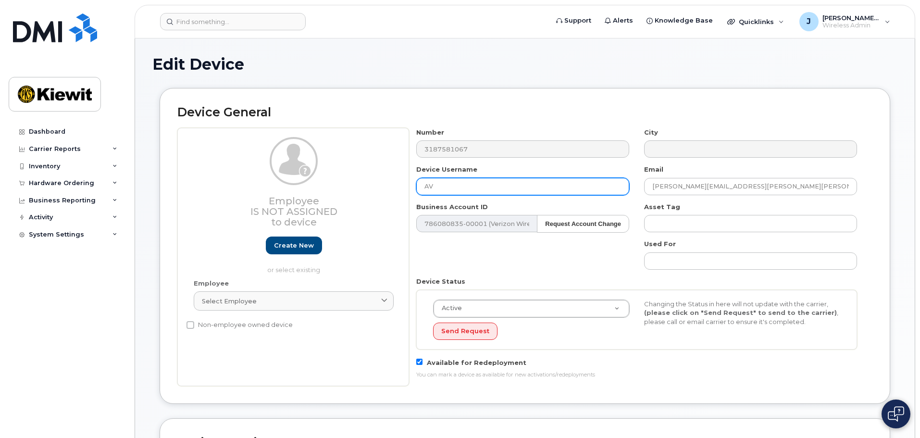
type input "AV"
click at [460, 269] on div "Number 3187581067 City Device Username AV Email [PERSON_NAME][EMAIL_ADDRESS][PE…" at bounding box center [637, 257] width 456 height 258
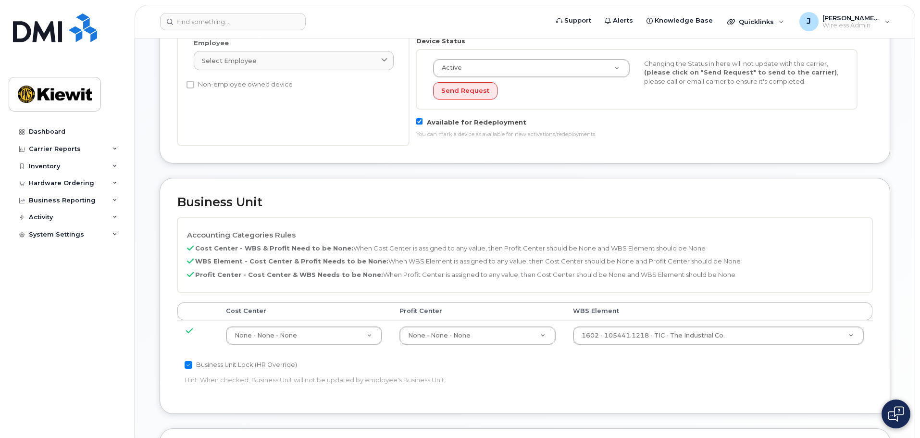
scroll to position [518, 0]
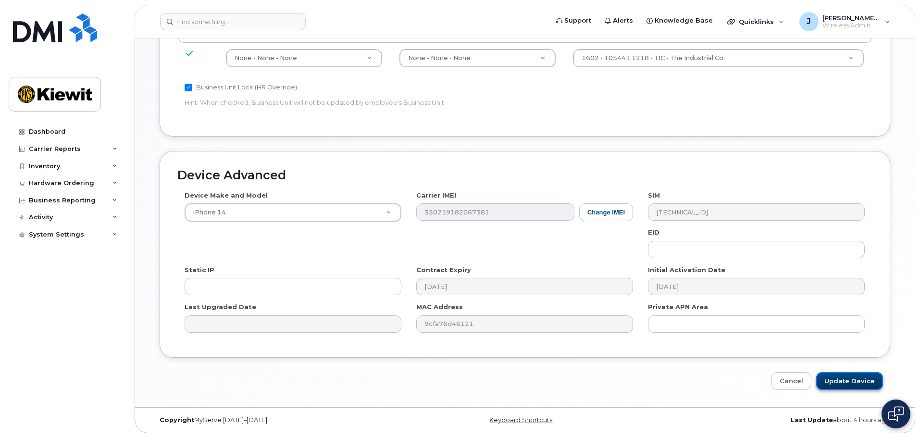
click at [852, 378] on input "Update Device" at bounding box center [849, 381] width 67 height 18
type input "Saving..."
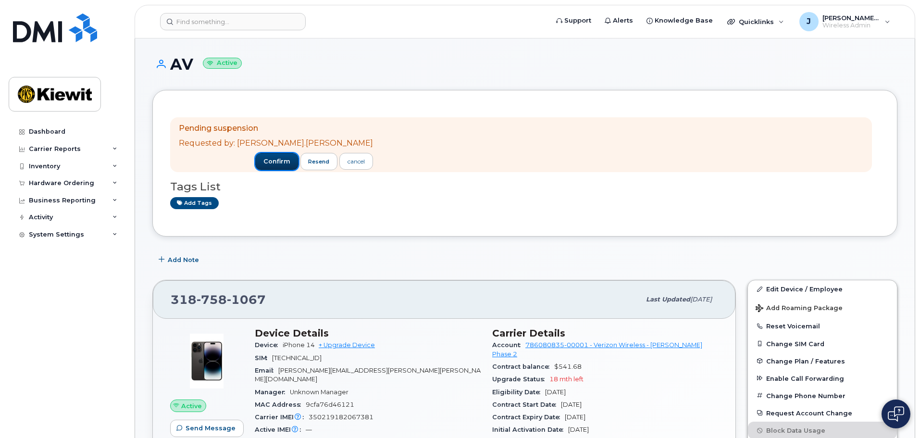
click at [263, 160] on span "confirm" at bounding box center [276, 161] width 27 height 9
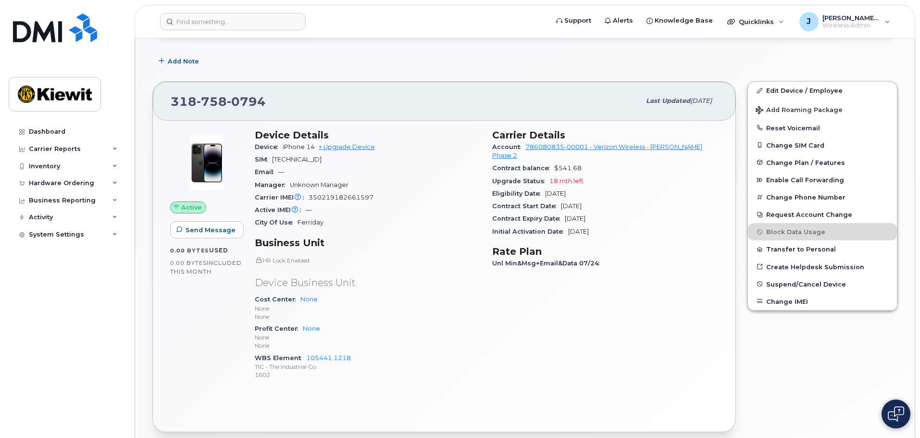
scroll to position [96, 0]
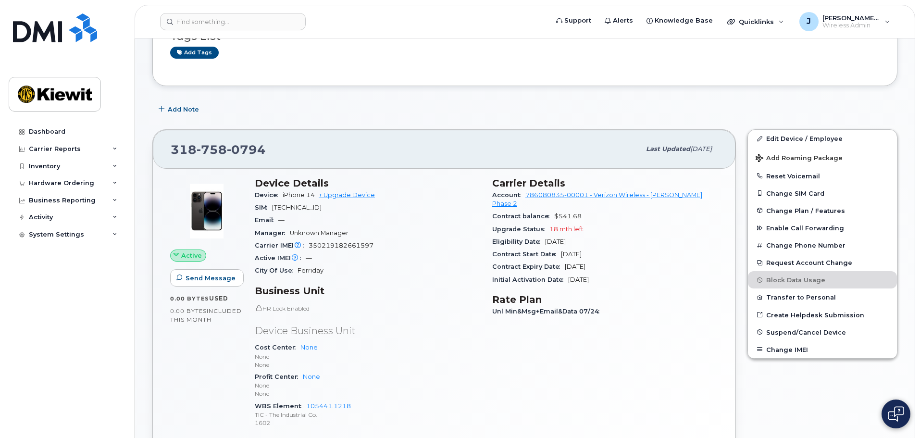
click at [449, 145] on div "318 758 0794" at bounding box center [406, 149] width 470 height 20
click at [294, 274] on div "City Of Use Ferriday" at bounding box center [368, 270] width 226 height 12
click at [392, 234] on div "Manager Unknown Manager" at bounding box center [368, 233] width 226 height 12
click at [801, 333] on span "Suspend/Cancel Device" at bounding box center [806, 331] width 80 height 7
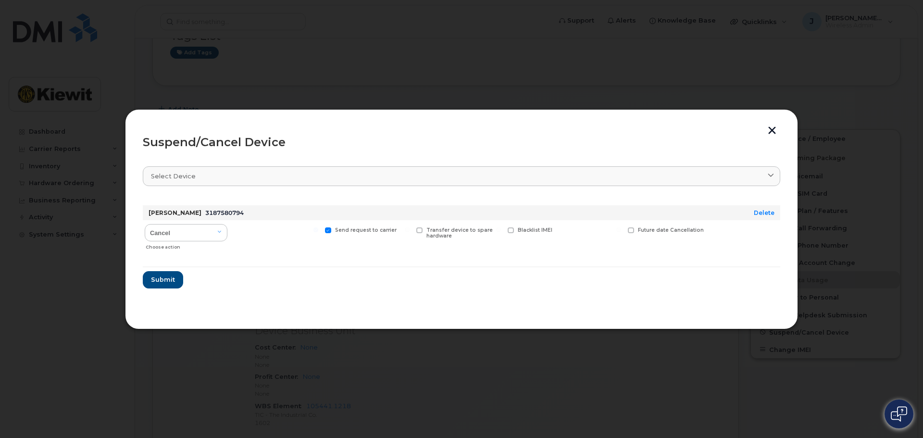
click at [774, 134] on button "button" at bounding box center [772, 131] width 14 height 10
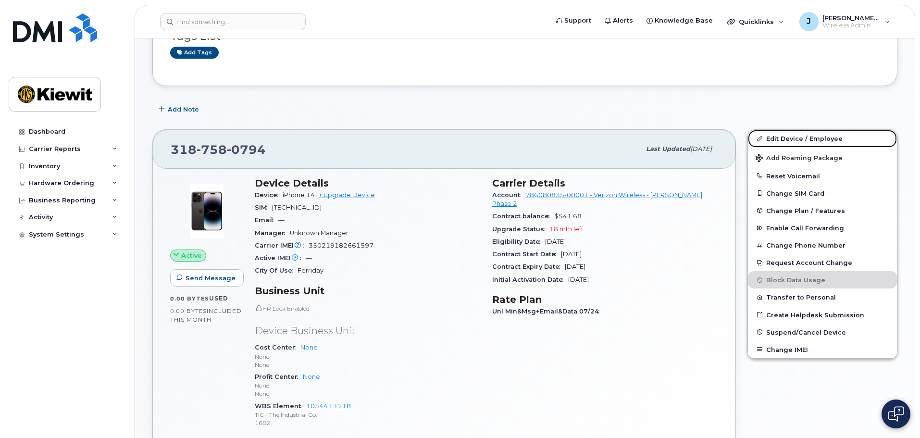
drag, startPoint x: 798, startPoint y: 136, endPoint x: 686, endPoint y: 214, distance: 136.7
click at [798, 136] on link "Edit Device / Employee" at bounding box center [822, 138] width 149 height 17
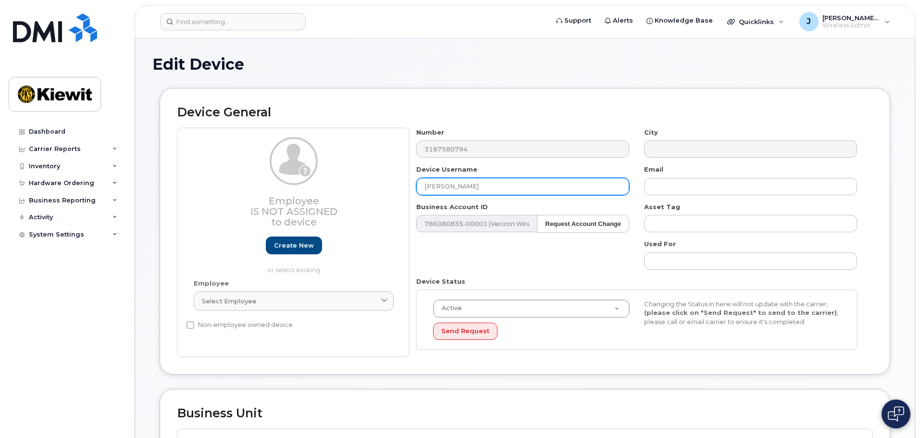
drag, startPoint x: 501, startPoint y: 189, endPoint x: 421, endPoint y: 187, distance: 80.3
click at [418, 188] on input "[PERSON_NAME]" at bounding box center [522, 186] width 213 height 17
type input "INBOX ONSITE"
click at [486, 261] on div "Number 3187580794 City Device Username INBOX ONSITE Email Business Account ID 7…" at bounding box center [637, 242] width 456 height 229
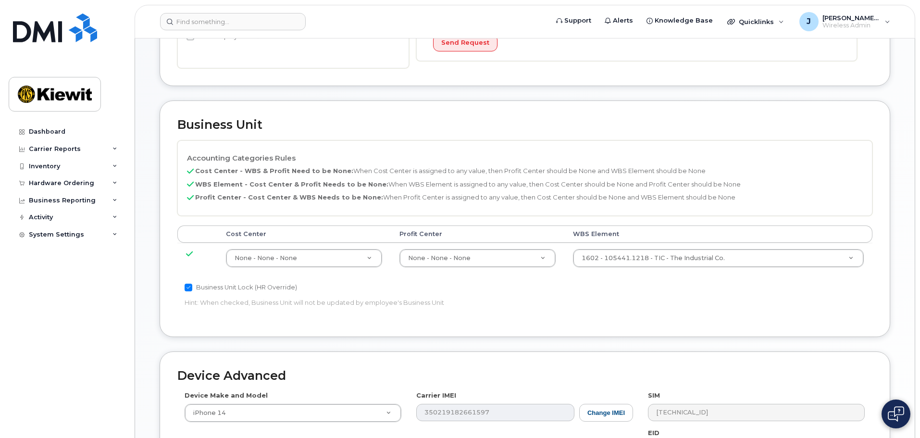
scroll to position [488, 0]
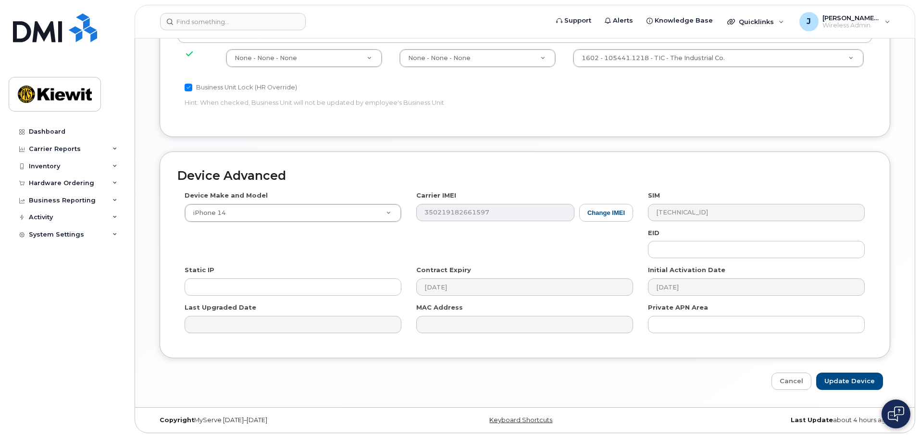
click at [839, 369] on div "Device Advanced Device Make and Model iPhone 14 Android TCL 502 Watch Apple Wat…" at bounding box center [524, 270] width 745 height 239
click at [840, 378] on input "Update Device" at bounding box center [849, 382] width 67 height 18
type input "Saving..."
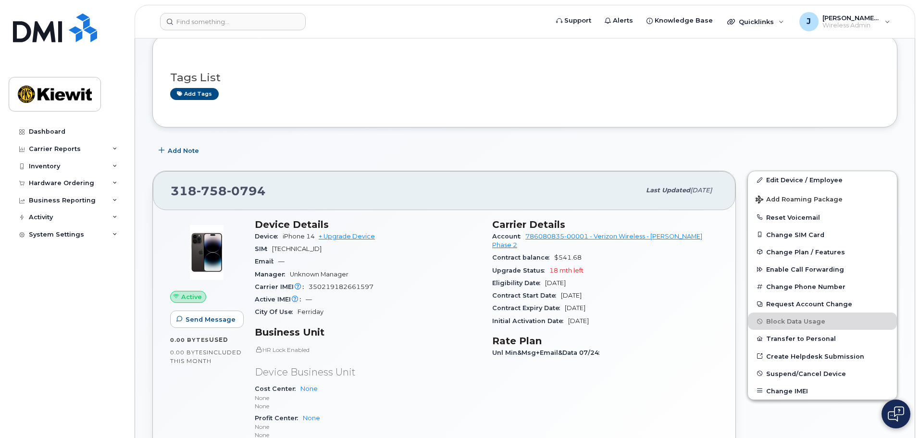
scroll to position [192, 0]
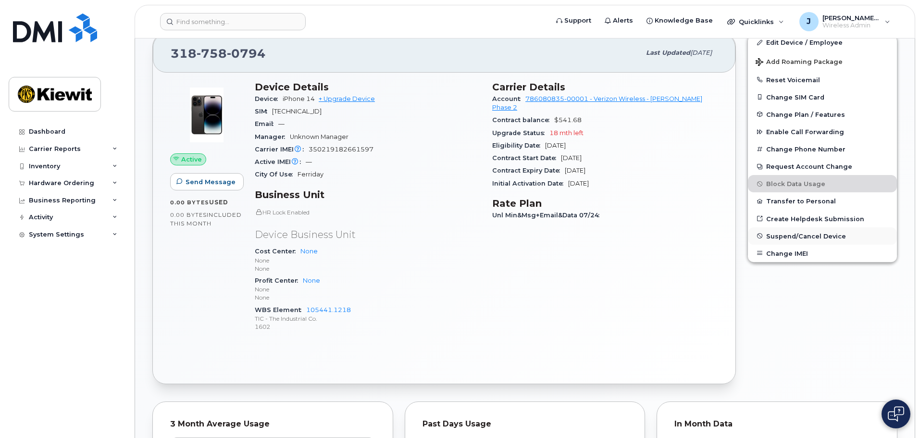
click at [779, 234] on span "Suspend/Cancel Device" at bounding box center [806, 235] width 80 height 7
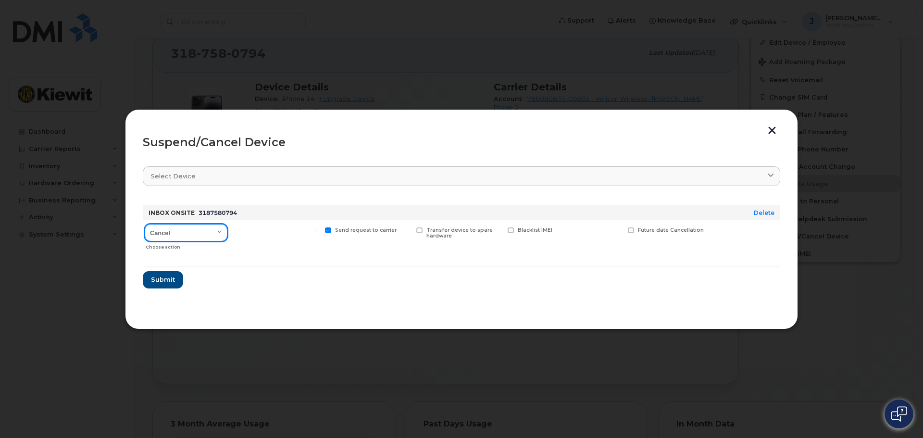
click at [214, 227] on select "Cancel Suspend - Reduced Rate Suspend - Full Rate Suspend - Lost Device/Stolen …" at bounding box center [186, 232] width 83 height 17
select select "[object Object]"
click at [145, 224] on select "Cancel Suspend - Reduced Rate Suspend - Full Rate Suspend - Lost Device/Stolen …" at bounding box center [186, 232] width 83 height 17
click at [299, 261] on form "INBOX ONSITE 3187580794 Delete Cancel Suspend - Reduced Rate Suspend - Full Rat…" at bounding box center [461, 243] width 637 height 91
click at [421, 229] on span at bounding box center [419, 230] width 6 height 6
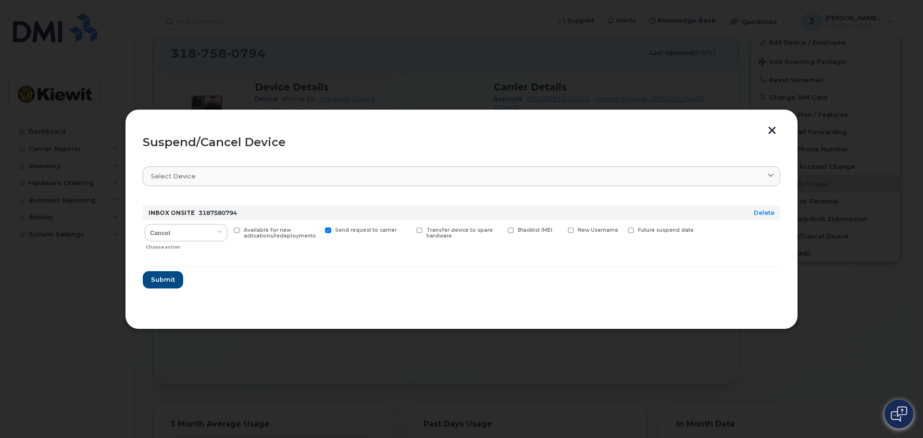
click at [410, 229] on input "Transfer device to spare hardware" at bounding box center [407, 229] width 5 height 5
click at [421, 232] on span at bounding box center [419, 230] width 6 height 6
click at [410, 232] on input "Transfer device to spare hardware" at bounding box center [407, 229] width 5 height 5
checkbox input "false"
click at [166, 281] on span "Submit" at bounding box center [162, 279] width 24 height 9
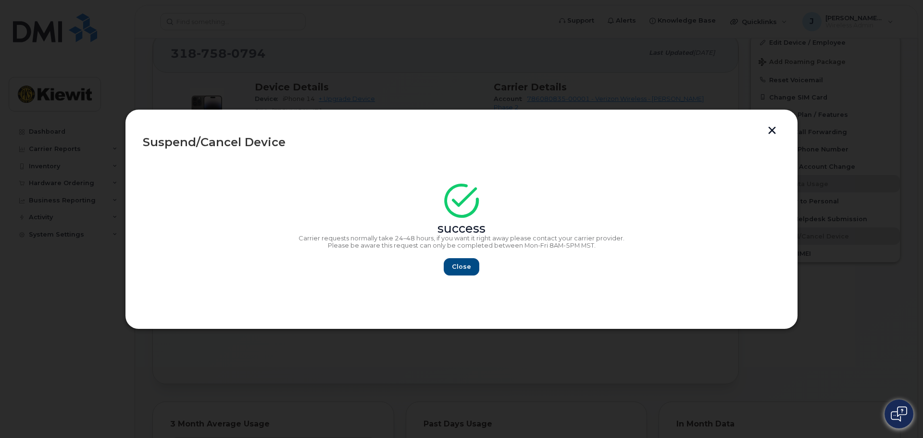
click at [454, 257] on div "success Carrier requests normally take 24–48 hours, if you want it right away p…" at bounding box center [461, 232] width 637 height 86
click at [468, 277] on section "success Carrier requests normally take 24–48 hours, if you want it right away p…" at bounding box center [461, 235] width 637 height 154
click at [462, 267] on span "Close" at bounding box center [461, 266] width 19 height 9
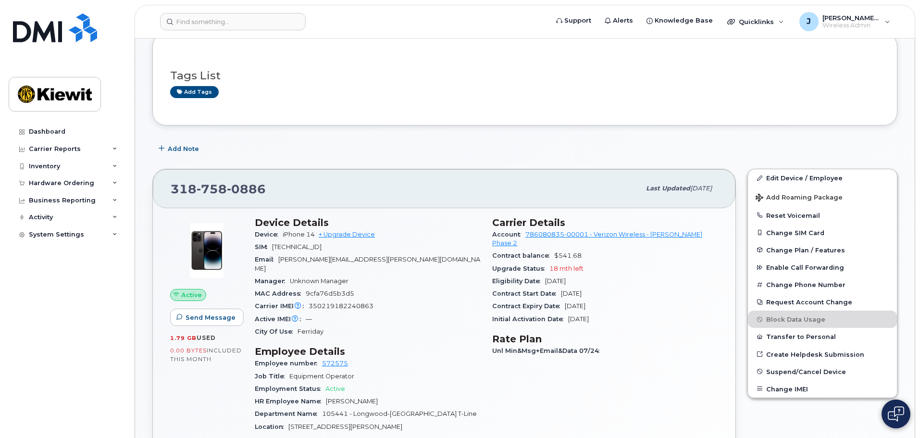
scroll to position [144, 0]
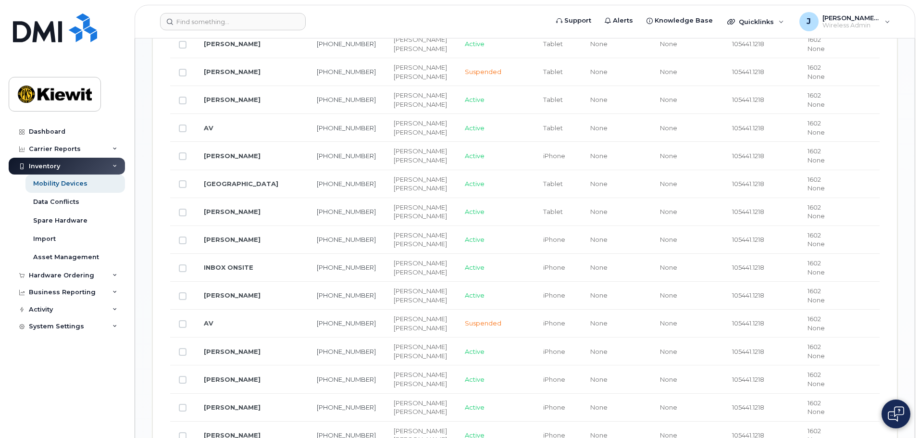
scroll to position [817, 0]
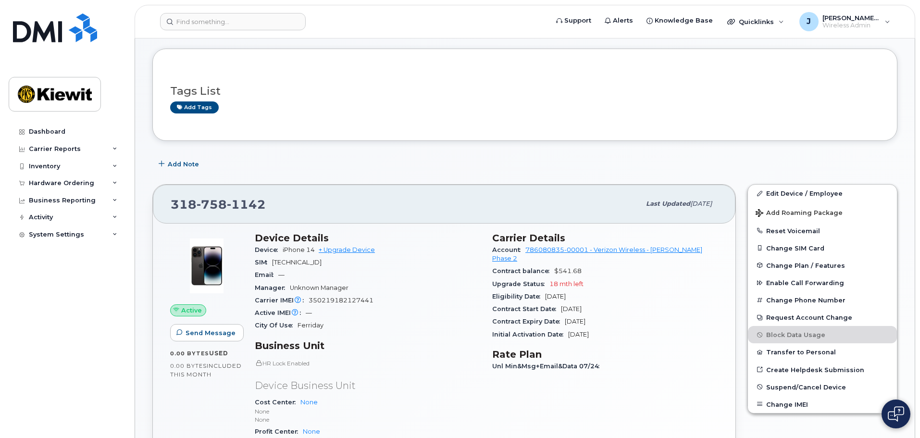
scroll to position [96, 0]
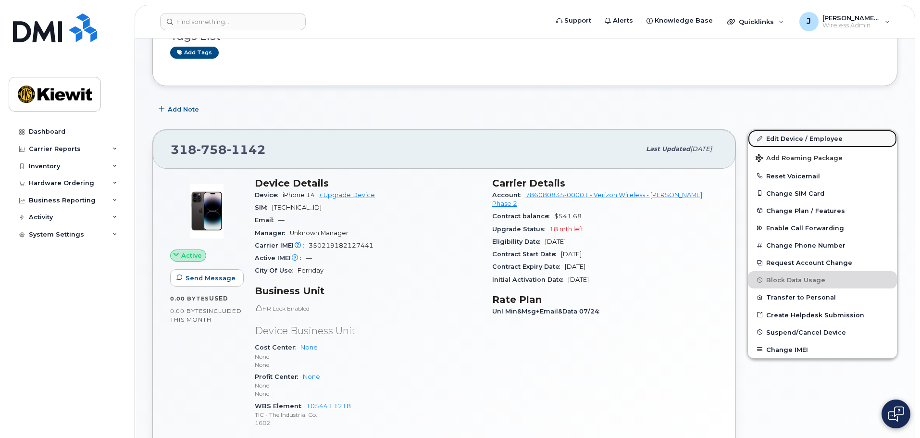
click at [833, 136] on link "Edit Device / Employee" at bounding box center [822, 138] width 149 height 17
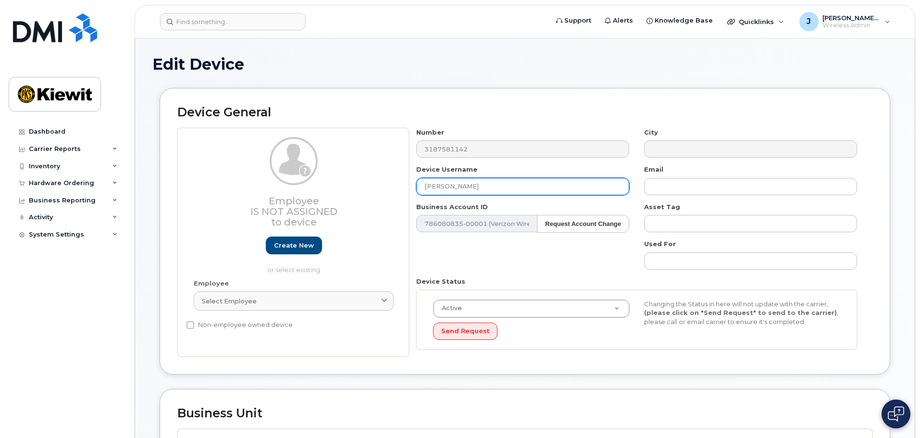
drag, startPoint x: 489, startPoint y: 179, endPoint x: 382, endPoint y: 178, distance: 107.2
click at [382, 178] on div "Employee Is not assigned to device Create new or select existing Employee Selec…" at bounding box center [524, 242] width 695 height 229
type input "INBOX ONSITE"
drag, startPoint x: 540, startPoint y: 246, endPoint x: 527, endPoint y: 251, distance: 14.6
click at [540, 246] on div "Number 3187581142 City Device Username INBOX ONSITE Email Business Account ID 7…" at bounding box center [637, 242] width 456 height 229
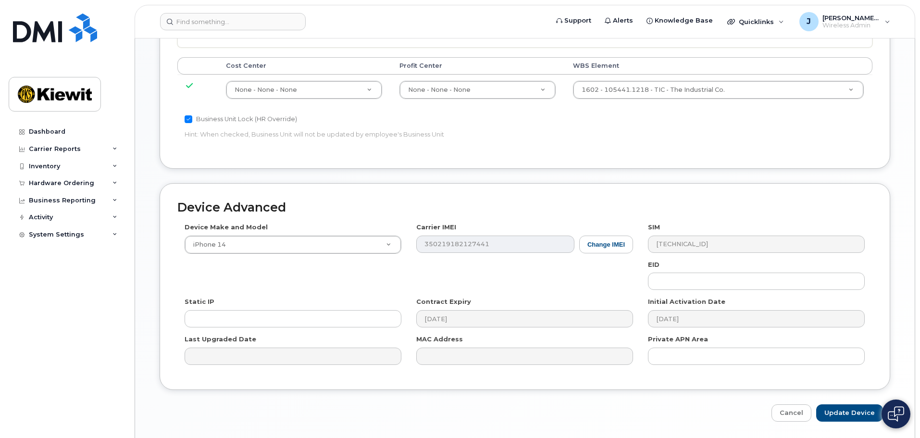
scroll to position [488, 0]
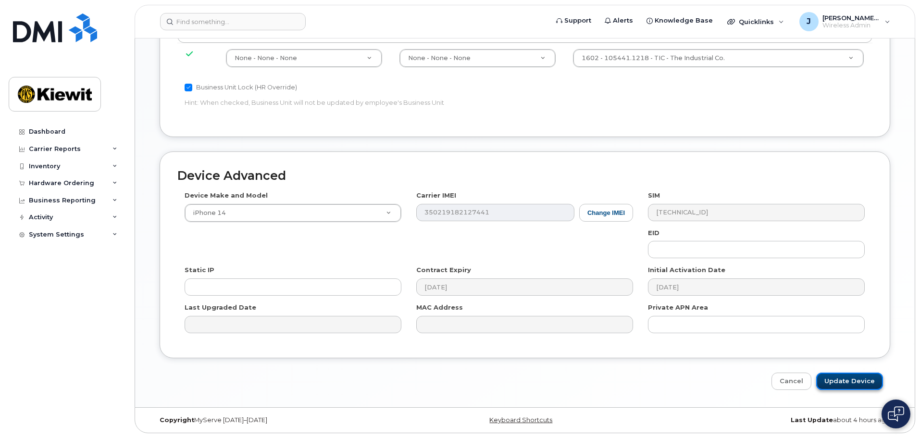
click at [851, 382] on input "Update Device" at bounding box center [849, 382] width 67 height 18
type input "Saving..."
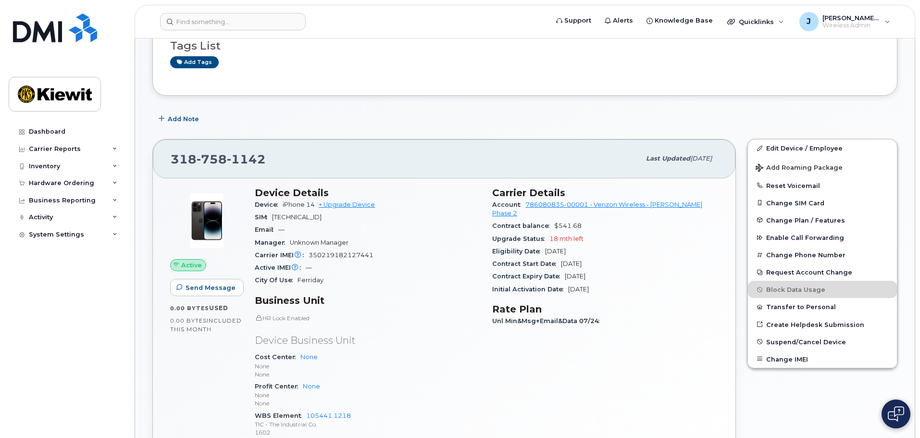
scroll to position [192, 0]
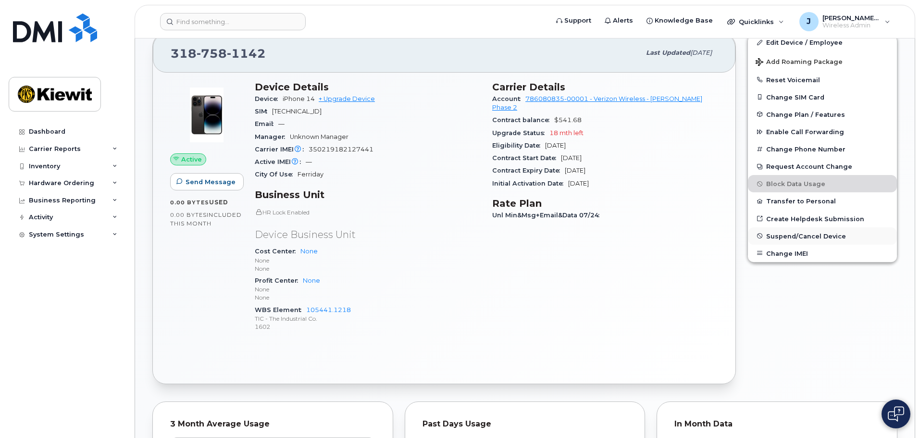
click at [784, 233] on span "Suspend/Cancel Device" at bounding box center [806, 235] width 80 height 7
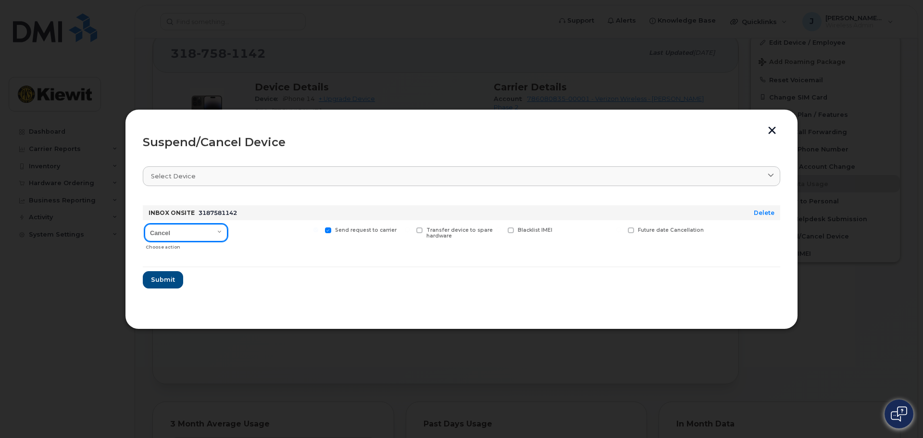
click at [212, 232] on select "Cancel Suspend - Reduced Rate Suspend - Full Rate Suspend - Lost Device/Stolen …" at bounding box center [186, 232] width 83 height 17
select select "[object Object]"
click at [145, 224] on select "Cancel Suspend - Reduced Rate Suspend - Full Rate Suspend - Lost Device/Stolen …" at bounding box center [186, 232] width 83 height 17
click at [173, 278] on span "Submit" at bounding box center [162, 279] width 24 height 9
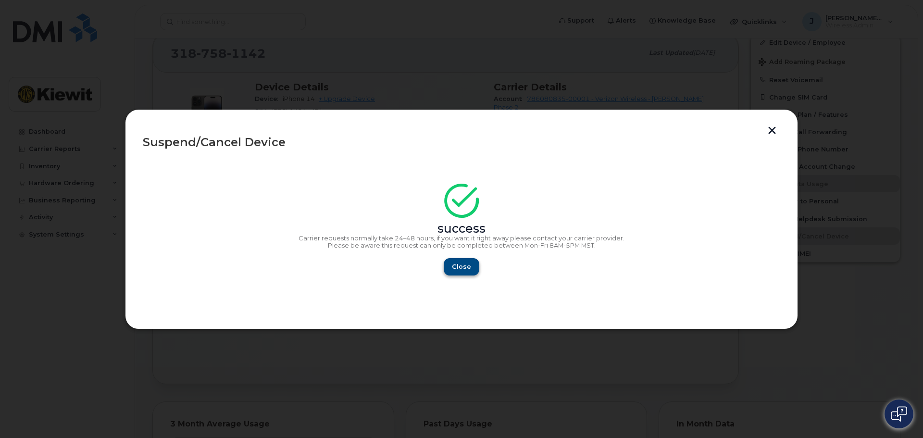
drag, startPoint x: 441, startPoint y: 266, endPoint x: 448, endPoint y: 265, distance: 7.8
click at [442, 265] on div "Close" at bounding box center [461, 266] width 637 height 17
click at [455, 265] on span "Close" at bounding box center [461, 266] width 19 height 9
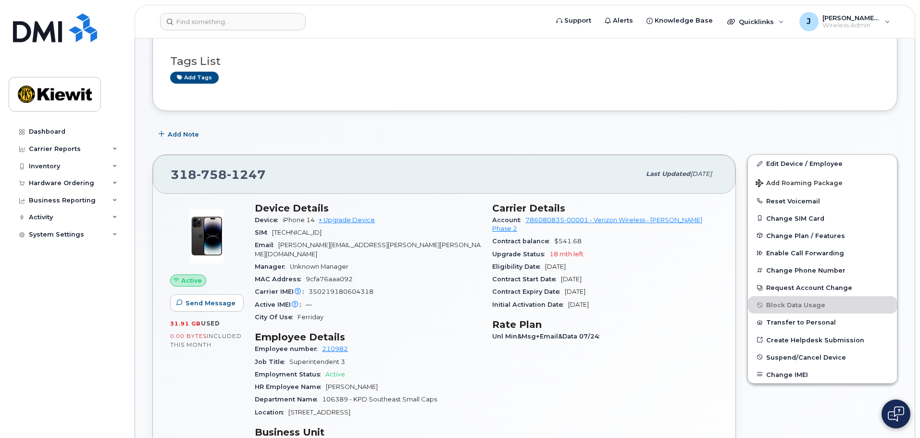
scroll to position [240, 0]
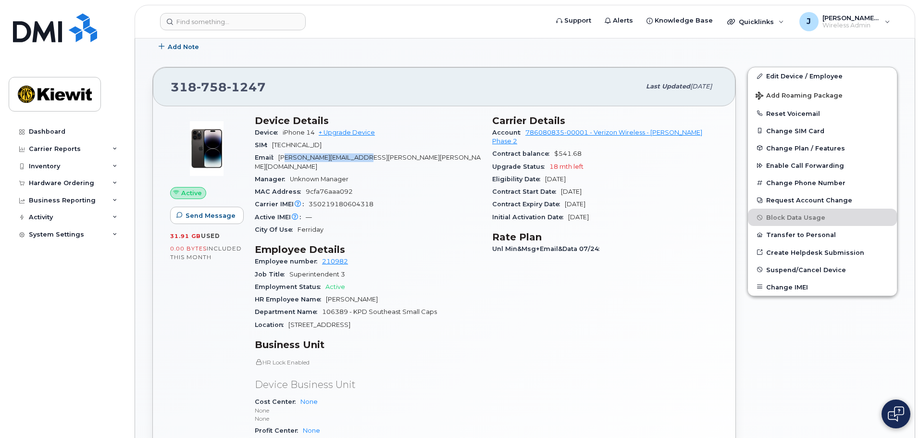
click at [283, 158] on div "Email ALBERTO.GOMEZ@KIEWIT.COM" at bounding box center [368, 162] width 226 height 22
click at [350, 157] on span "[PERSON_NAME][EMAIL_ADDRESS][PERSON_NAME][PERSON_NAME][DOMAIN_NAME]" at bounding box center [368, 162] width 226 height 16
click at [382, 157] on div "Email ALBERTO.GOMEZ@KIEWIT.COM" at bounding box center [368, 162] width 226 height 22
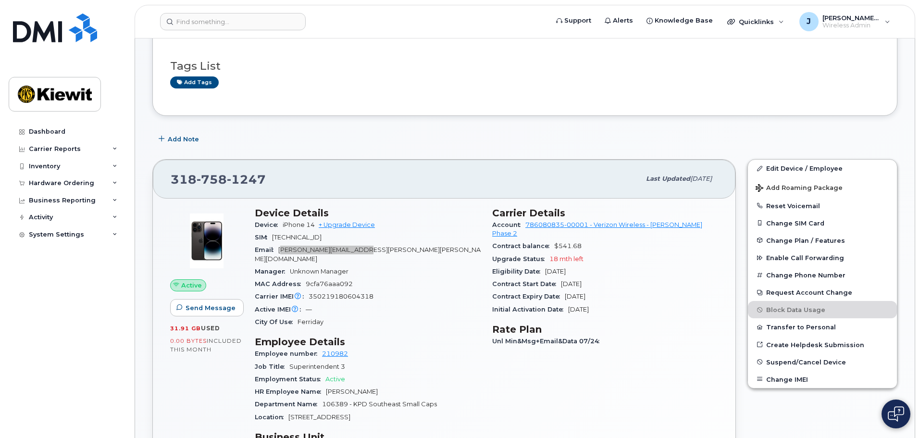
scroll to position [144, 0]
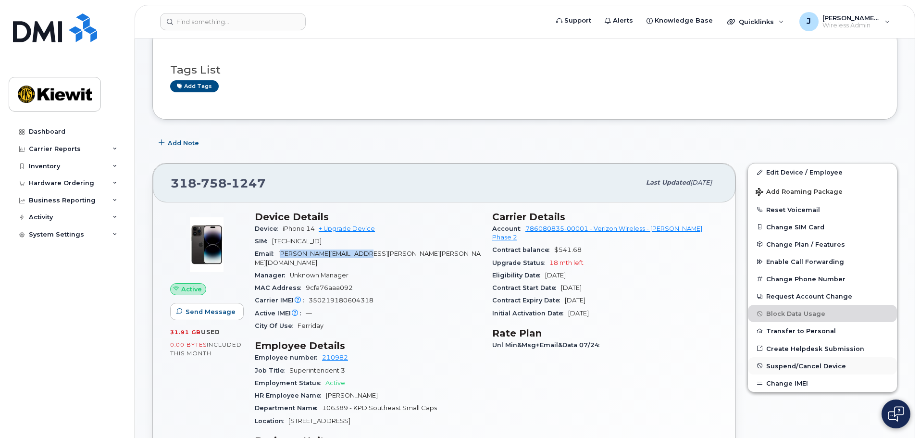
click at [811, 369] on span "Suspend/Cancel Device" at bounding box center [806, 365] width 80 height 7
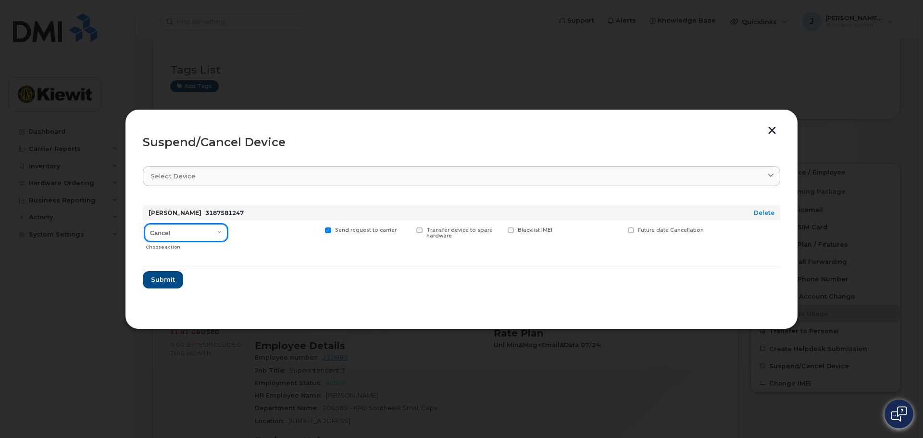
click at [184, 235] on select "Cancel Suspend - Reduced Rate Suspend - Full Rate Suspend - Lost Device/Stolen …" at bounding box center [186, 232] width 83 height 17
select select "[object Object]"
click at [145, 224] on select "Cancel Suspend - Reduced Rate Suspend - Full Rate Suspend - Lost Device/Stolen …" at bounding box center [186, 232] width 83 height 17
click at [775, 126] on button "button" at bounding box center [772, 131] width 14 height 10
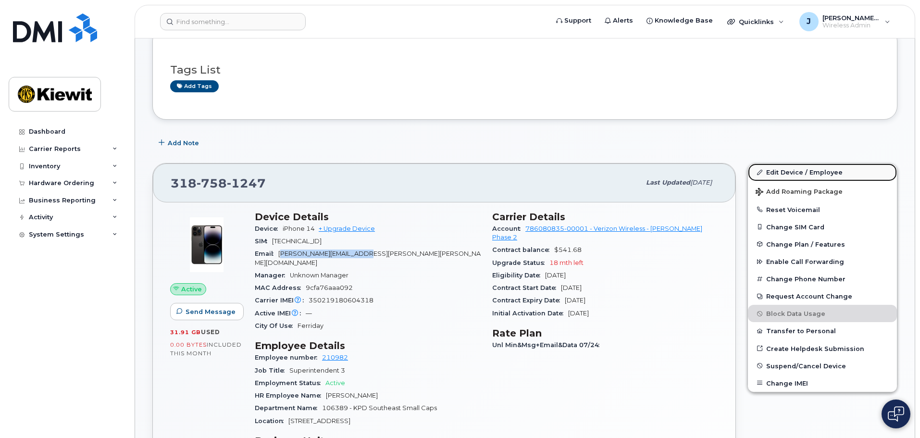
click at [784, 172] on link "Edit Device / Employee" at bounding box center [822, 171] width 149 height 17
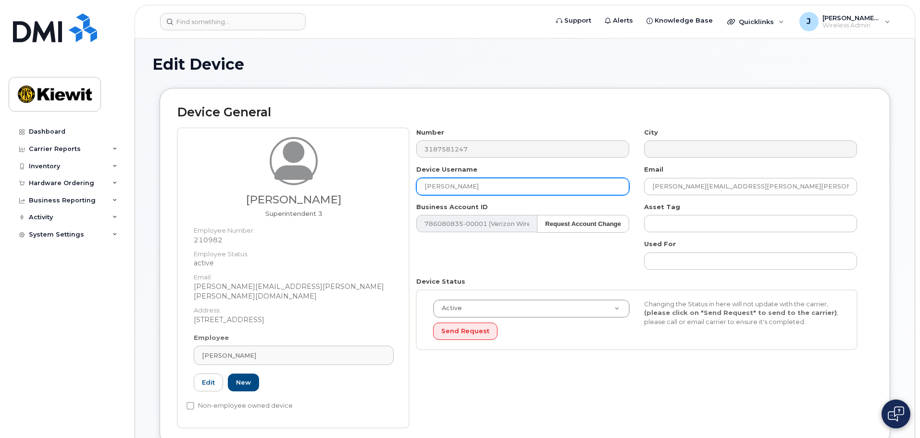
drag, startPoint x: 491, startPoint y: 184, endPoint x: 422, endPoint y: 179, distance: 69.4
click at [422, 179] on input "[PERSON_NAME]" at bounding box center [522, 186] width 213 height 17
type input "AV"
click at [465, 264] on div "Number 3187581247 City Device Username AV Email ALBERTO.GOMEZ@KIEWIT.COM Busine…" at bounding box center [637, 242] width 456 height 229
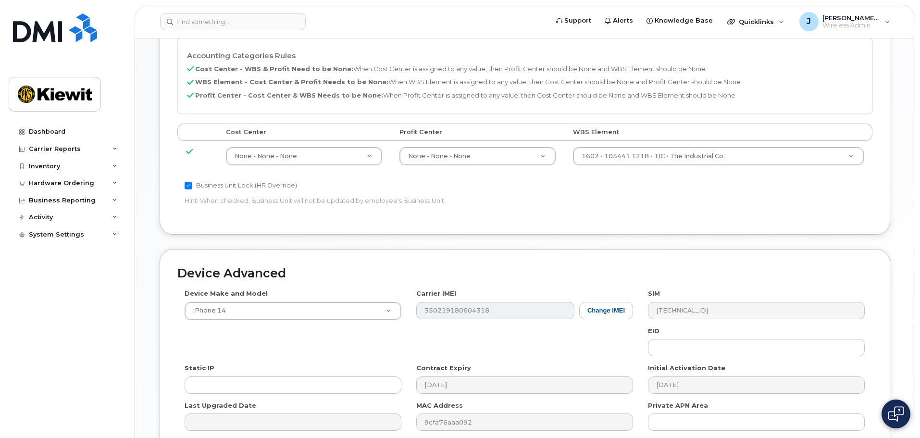
scroll to position [550, 0]
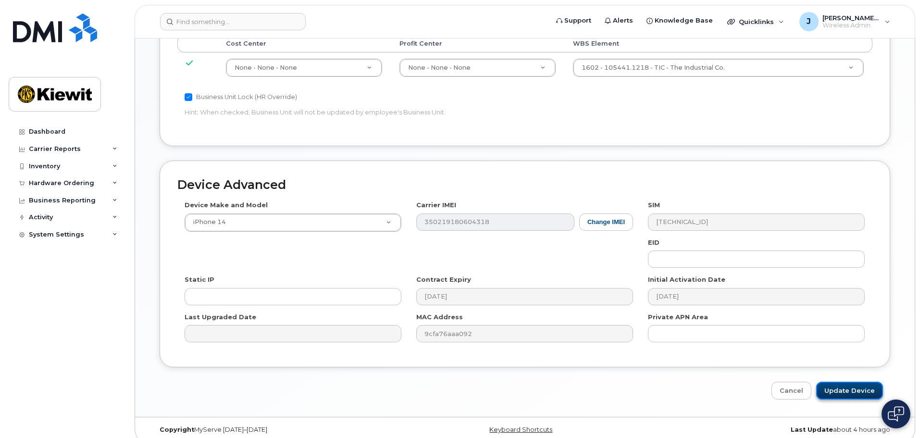
click at [853, 386] on input "Update Device" at bounding box center [849, 391] width 67 height 18
type input "Saving..."
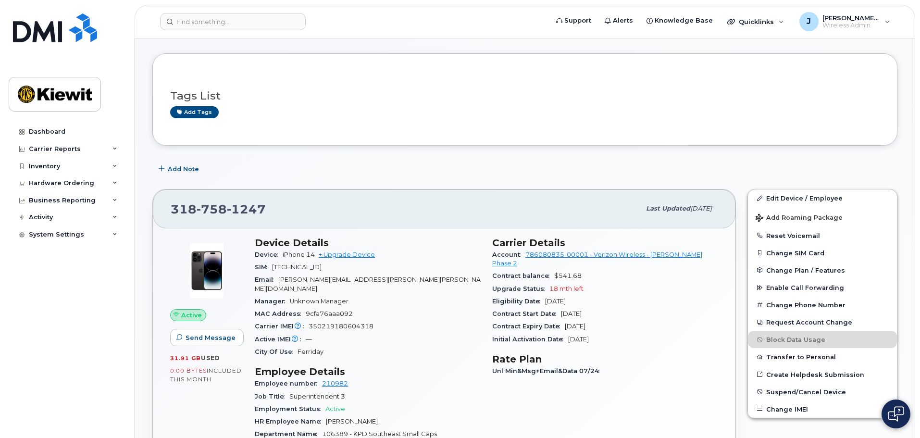
scroll to position [144, 0]
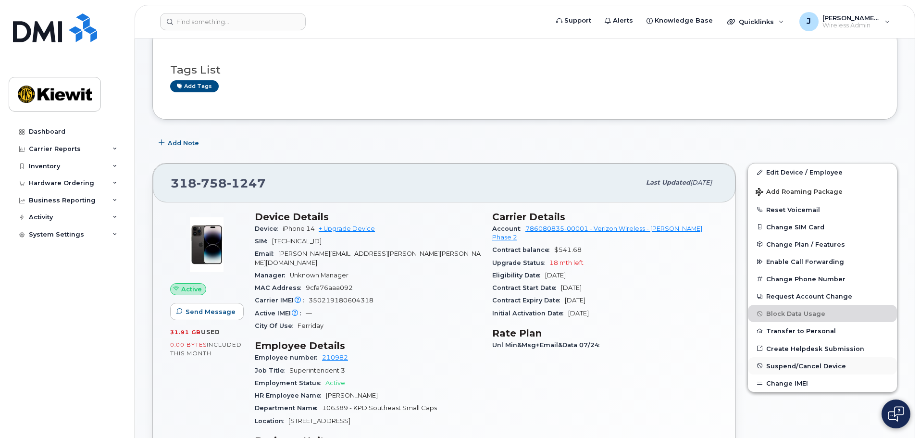
click at [797, 369] on span "Suspend/Cancel Device" at bounding box center [806, 365] width 80 height 7
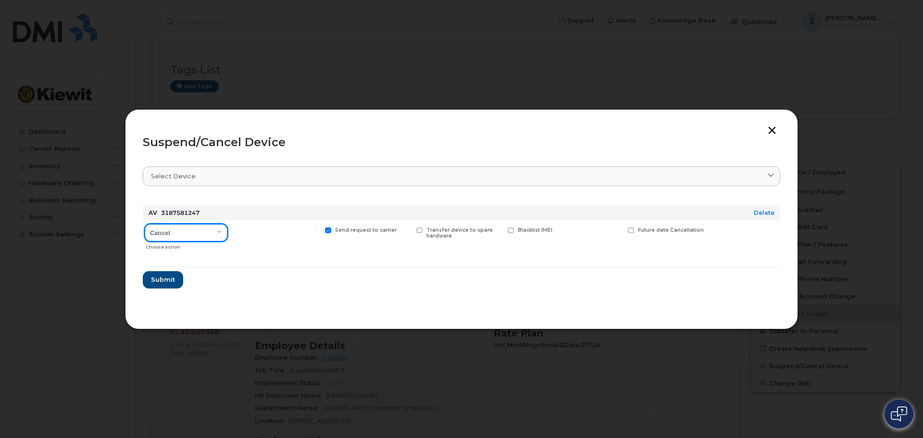
drag, startPoint x: 190, startPoint y: 234, endPoint x: 187, endPoint y: 241, distance: 8.0
click at [190, 234] on select "Cancel Suspend - Reduced Rate Suspend - Full Rate Suspend - Lost Device/Stolen …" at bounding box center [186, 232] width 83 height 17
select select "[object Object]"
click at [145, 224] on select "Cancel Suspend - Reduced Rate Suspend - Full Rate Suspend - Lost Device/Stolen …" at bounding box center [186, 232] width 83 height 17
click at [164, 282] on span "Submit" at bounding box center [162, 279] width 24 height 9
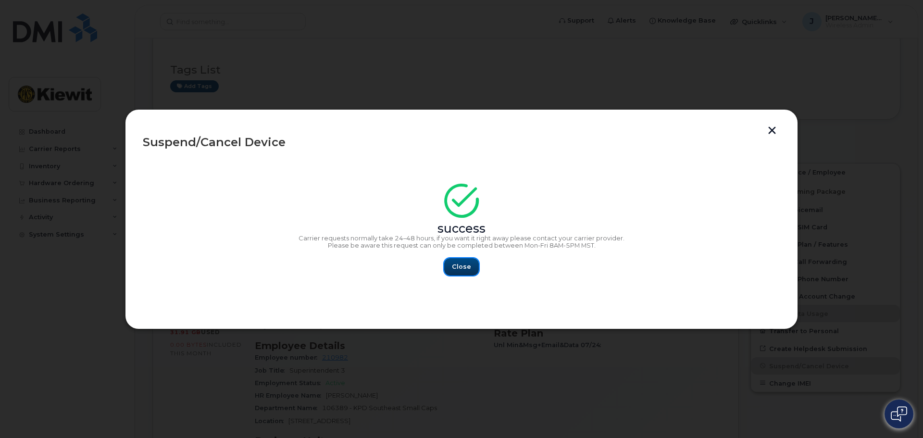
click at [475, 265] on button "Close" at bounding box center [461, 266] width 35 height 17
